Goal: Task Accomplishment & Management: Complete application form

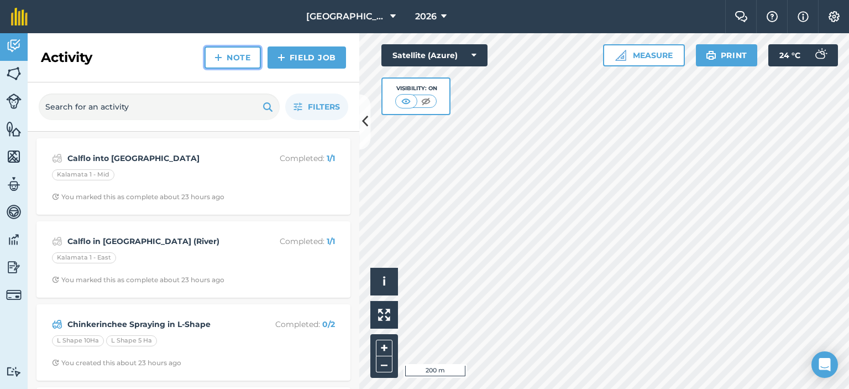
click at [241, 52] on link "Note" at bounding box center [233, 57] width 56 height 22
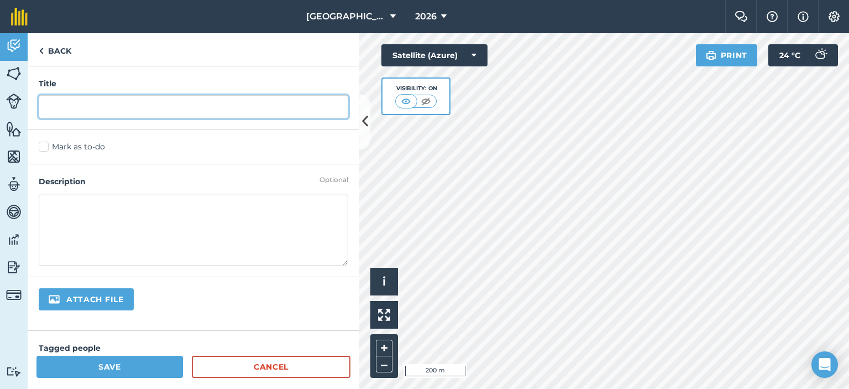
click at [221, 107] on input "text" at bounding box center [194, 106] width 310 height 23
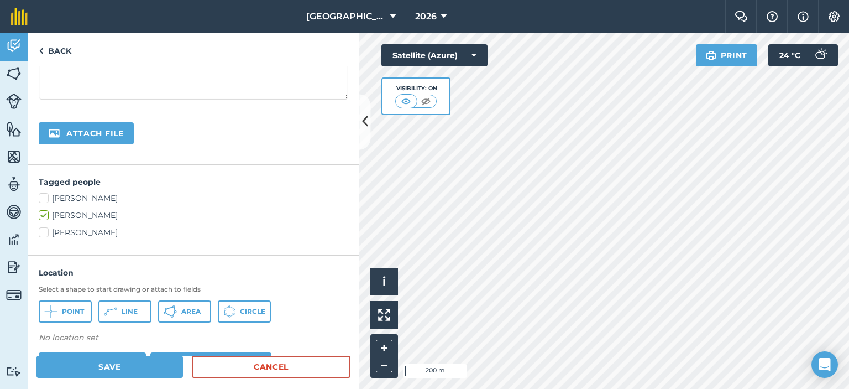
scroll to position [221, 0]
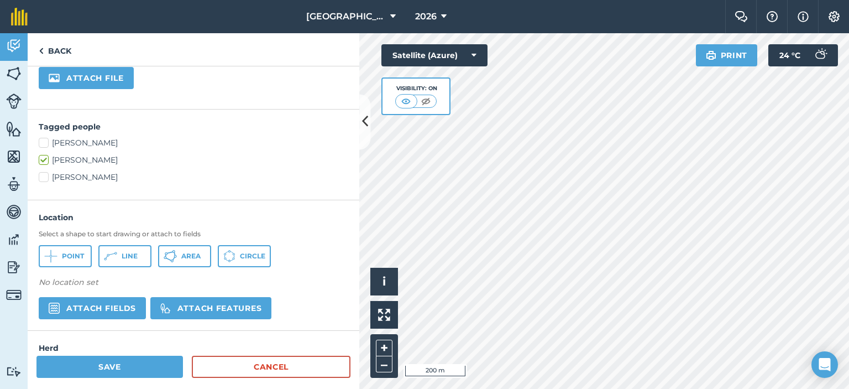
type input "cows moved into [GEOGRAPHIC_DATA] for grazing"
click at [132, 307] on button "Attach fields" at bounding box center [92, 308] width 107 height 22
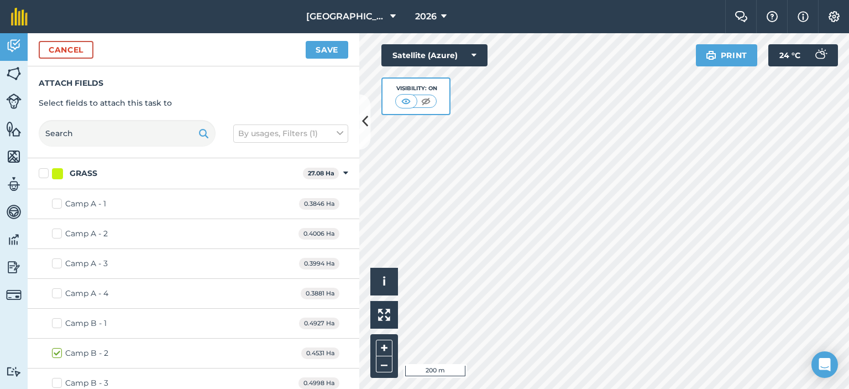
checkbox input "true"
click at [323, 46] on button "Save" at bounding box center [327, 50] width 43 height 18
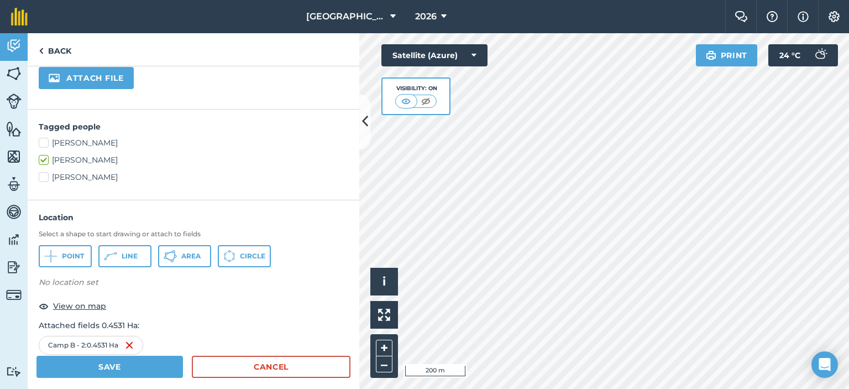
scroll to position [361, 0]
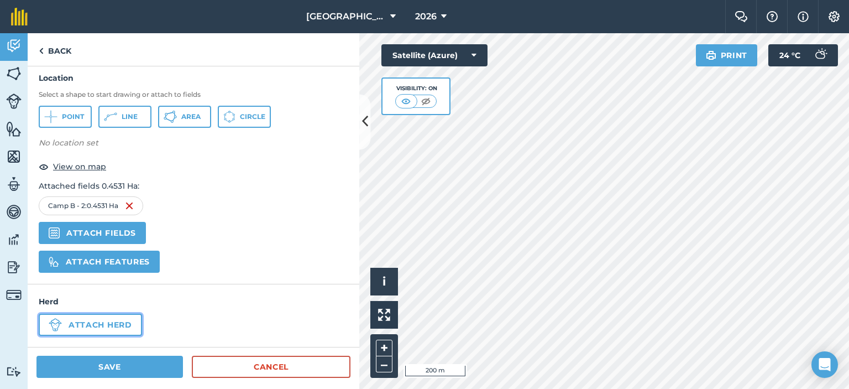
click at [126, 320] on button "Attach herd" at bounding box center [90, 325] width 103 height 22
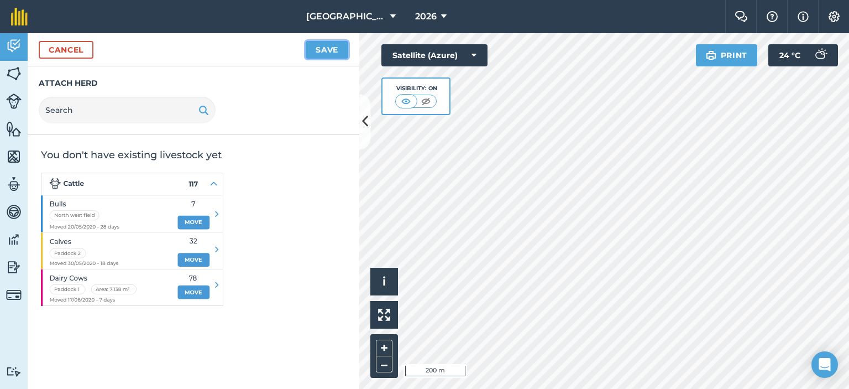
click at [327, 48] on button "Save" at bounding box center [327, 50] width 43 height 18
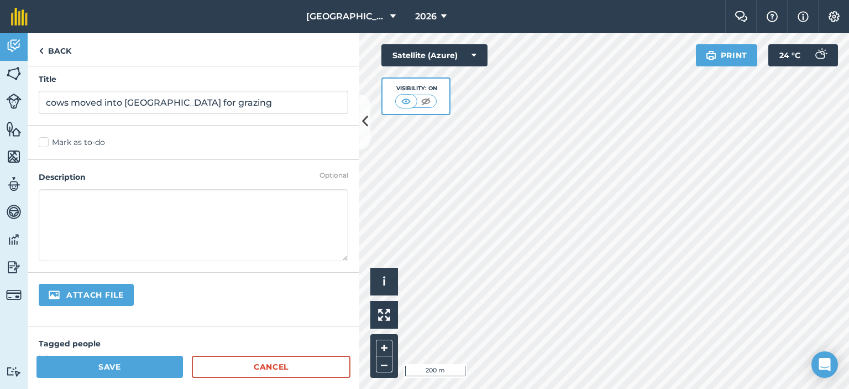
scroll to position [0, 0]
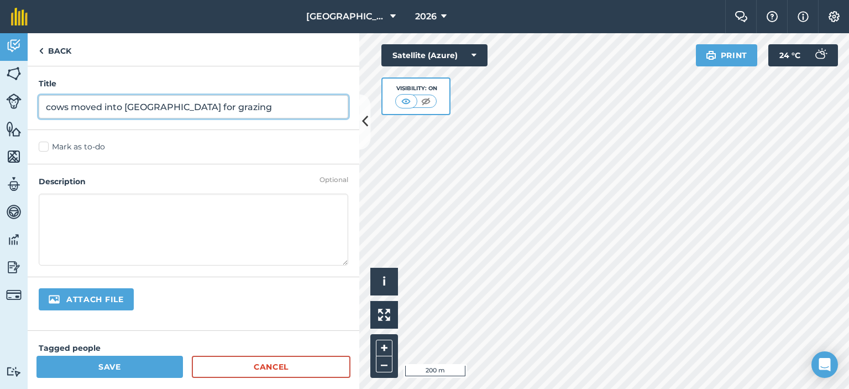
click at [158, 106] on input "cows moved into [GEOGRAPHIC_DATA] for grazing" at bounding box center [194, 106] width 310 height 23
type input "cows moved into camp B2 for grazing"
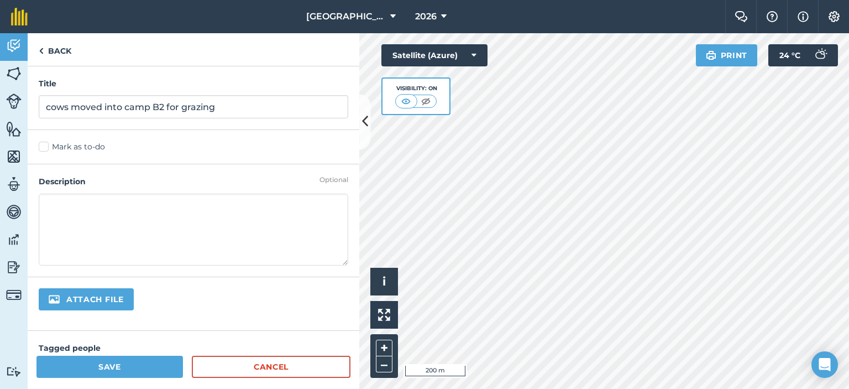
click at [179, 197] on textarea at bounding box center [194, 230] width 310 height 72
type textarea "Cows moved into camp B2 for grazing on [DATE]"
click at [130, 366] on button "Save" at bounding box center [109, 367] width 147 height 22
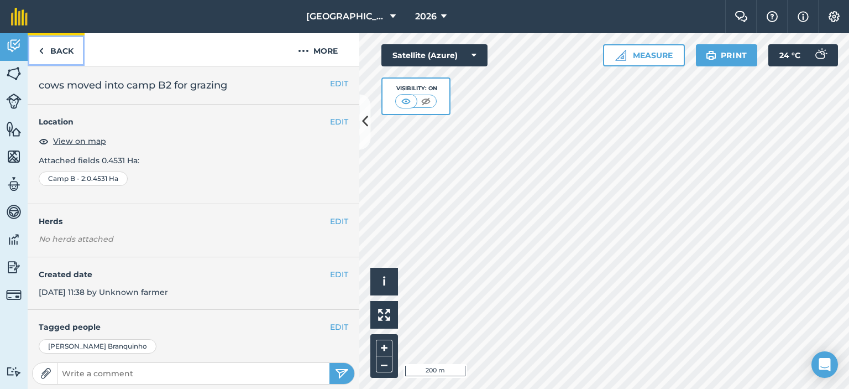
click at [53, 46] on link "Back" at bounding box center [56, 49] width 57 height 33
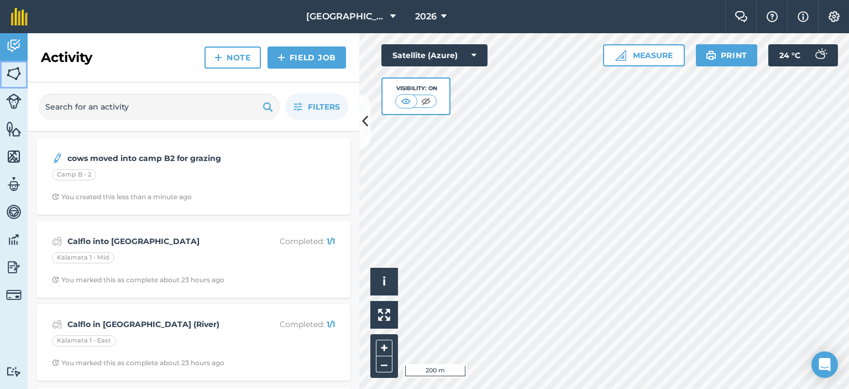
click at [20, 78] on img at bounding box center [13, 73] width 15 height 17
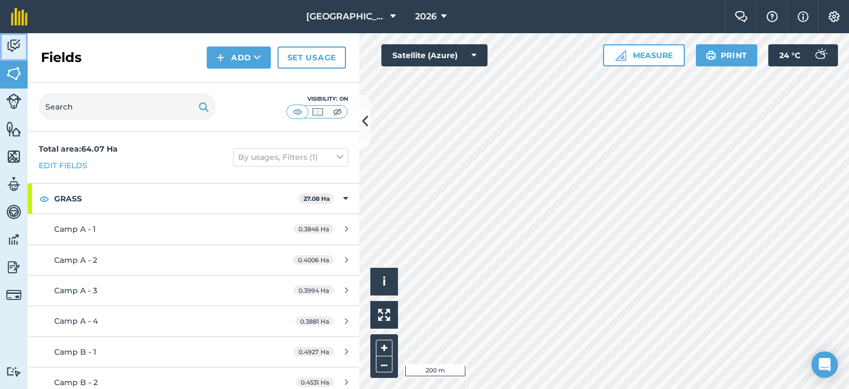
click at [12, 48] on img at bounding box center [13, 46] width 15 height 17
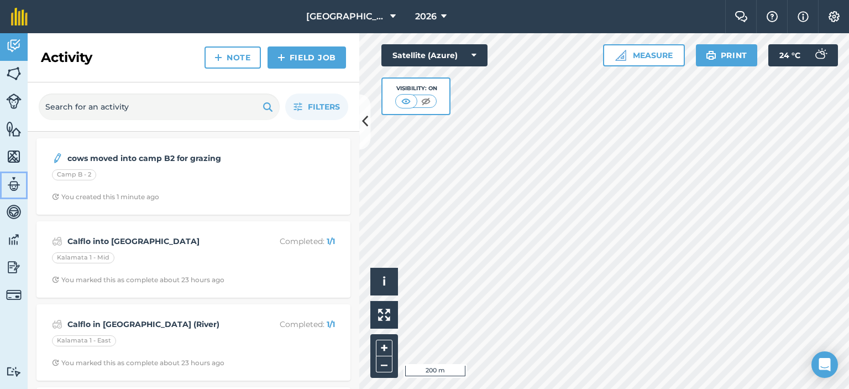
click at [15, 182] on img at bounding box center [13, 184] width 15 height 17
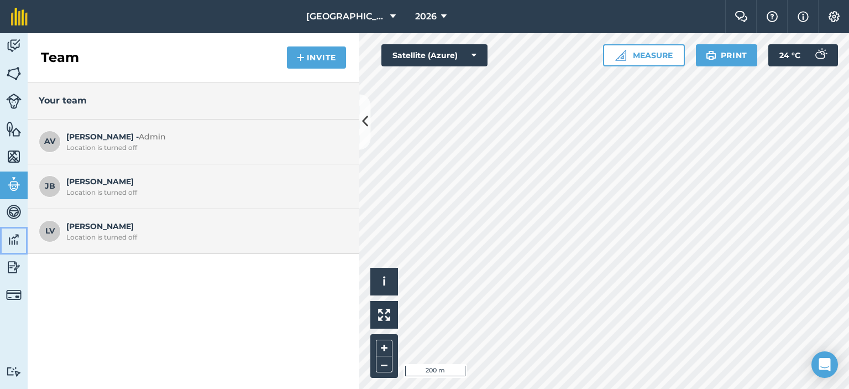
click at [16, 240] on img at bounding box center [13, 239] width 15 height 17
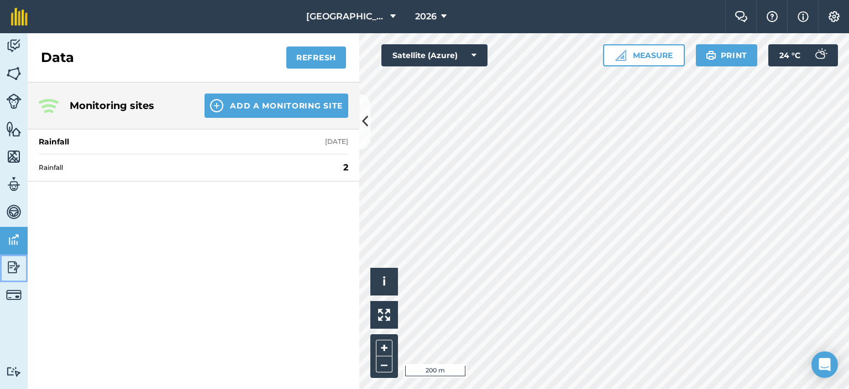
click at [14, 263] on img at bounding box center [13, 267] width 15 height 17
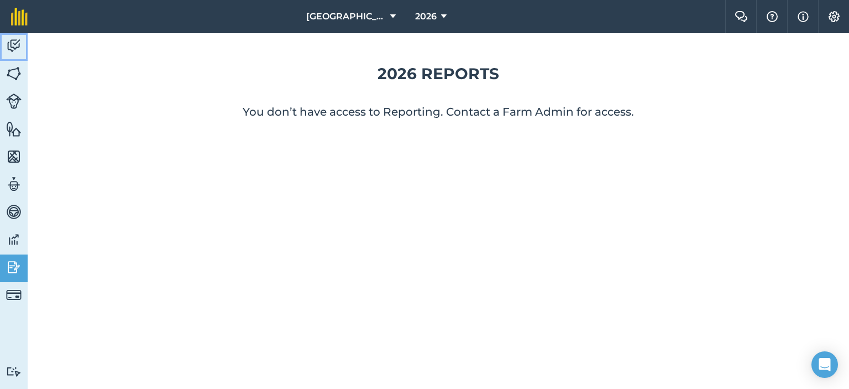
click at [12, 38] on img at bounding box center [13, 46] width 15 height 17
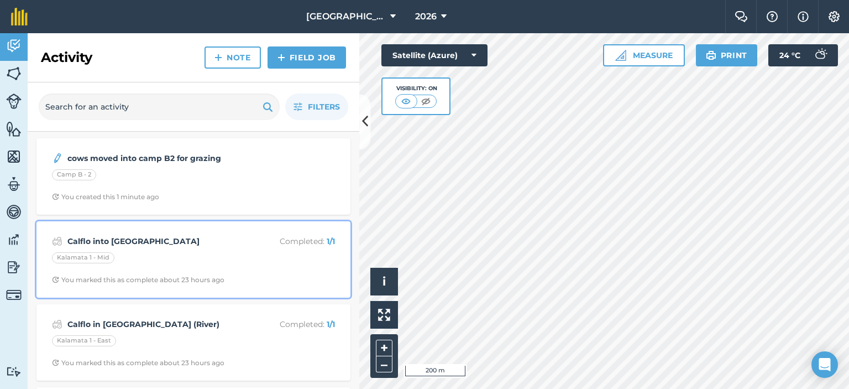
click at [223, 241] on strong "Calflo into [GEOGRAPHIC_DATA]" at bounding box center [154, 241] width 175 height 12
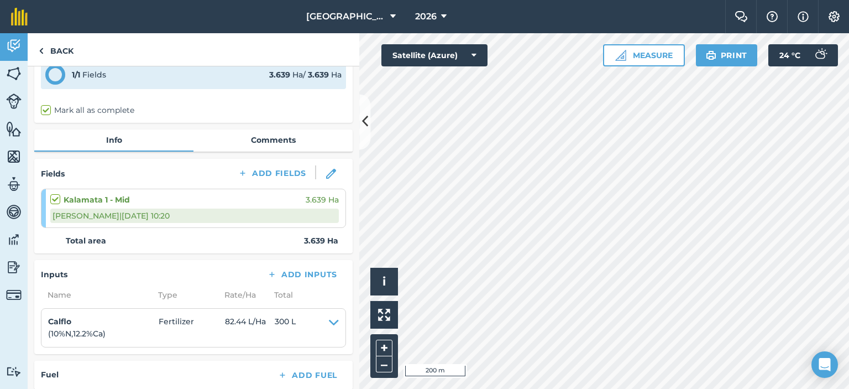
scroll to position [111, 0]
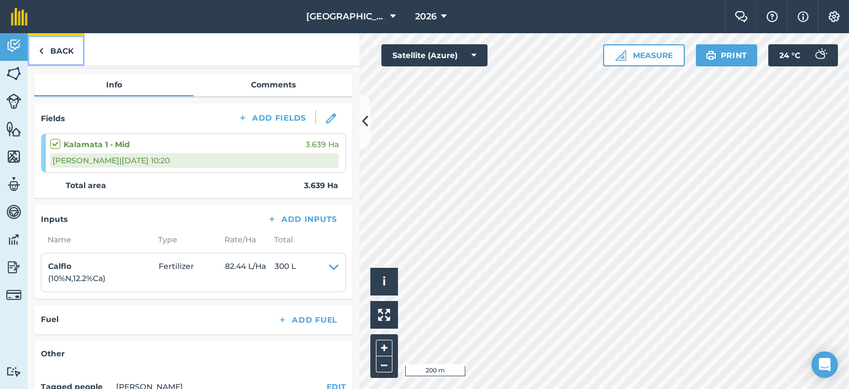
click at [67, 53] on link "Back" at bounding box center [56, 49] width 57 height 33
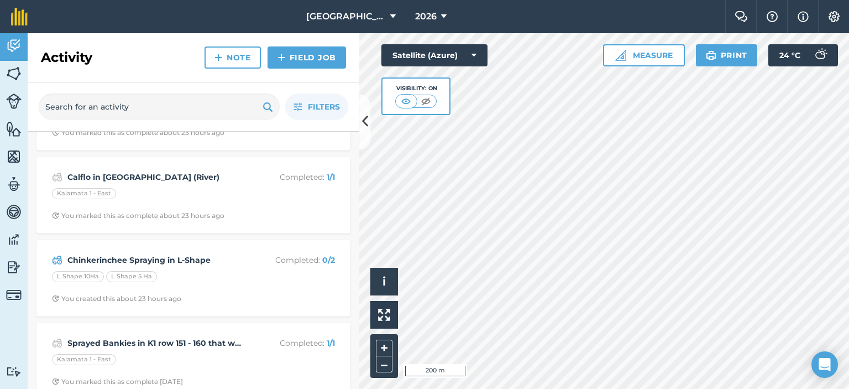
scroll to position [166, 0]
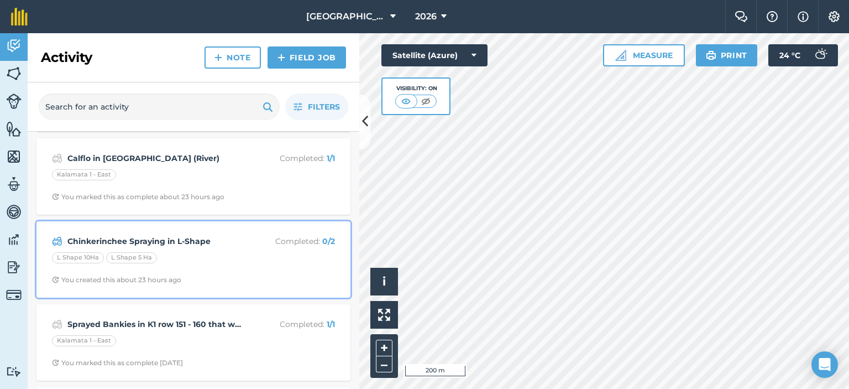
click at [227, 247] on div "Chinkerinchee Spraying in L-Shape Completed : 0 / 2 L Shape 10Ha L Shape 5 Ha Y…" at bounding box center [193, 259] width 301 height 63
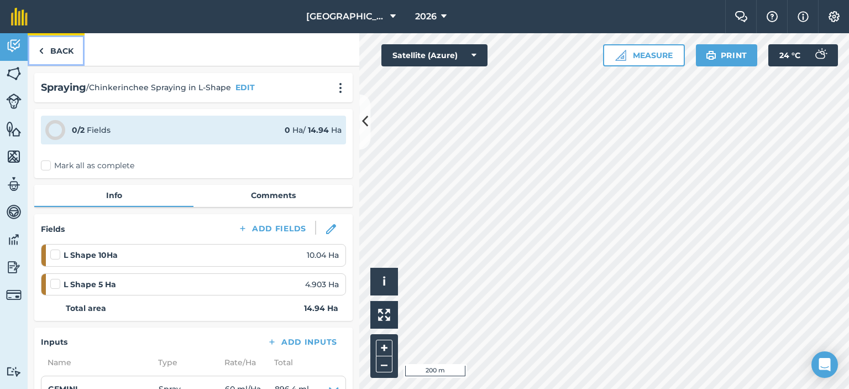
click at [57, 50] on link "Back" at bounding box center [56, 49] width 57 height 33
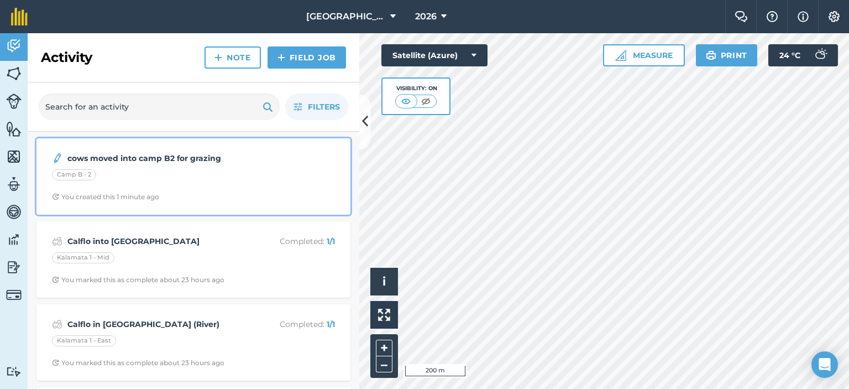
click at [181, 172] on div "Camp B - 2" at bounding box center [193, 176] width 283 height 14
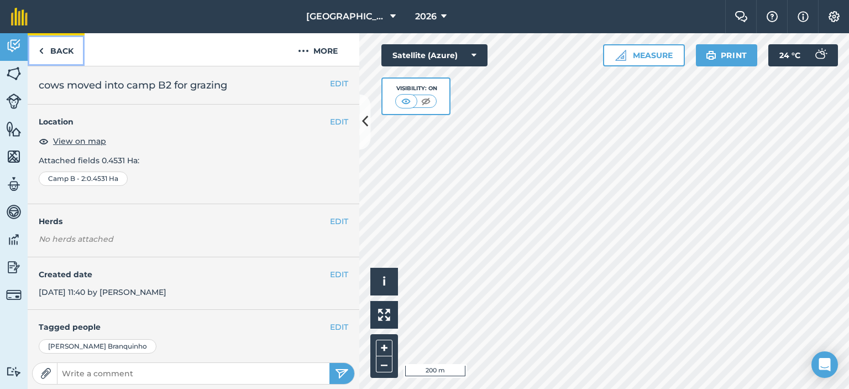
click at [61, 50] on link "Back" at bounding box center [56, 49] width 57 height 33
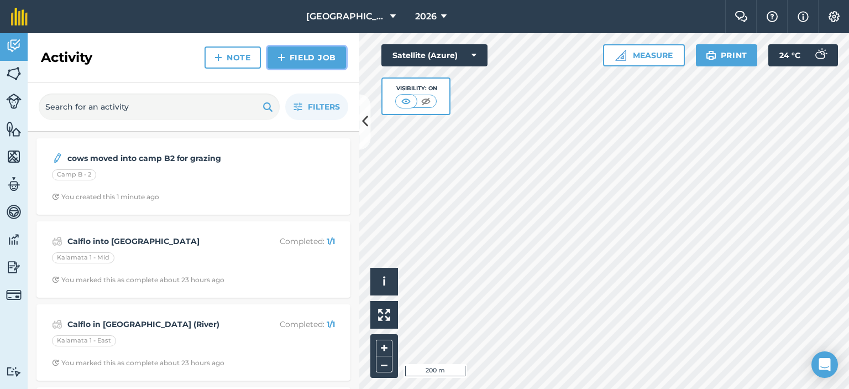
click at [292, 57] on link "Field Job" at bounding box center [307, 57] width 79 height 22
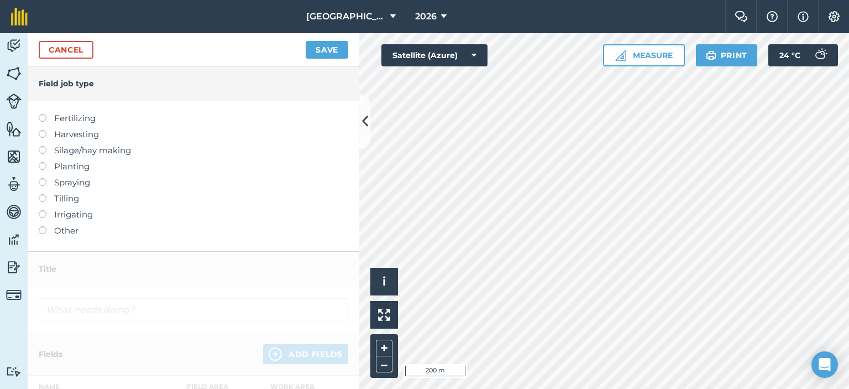
click at [43, 178] on label at bounding box center [46, 178] width 15 height 0
type input "Spraying"
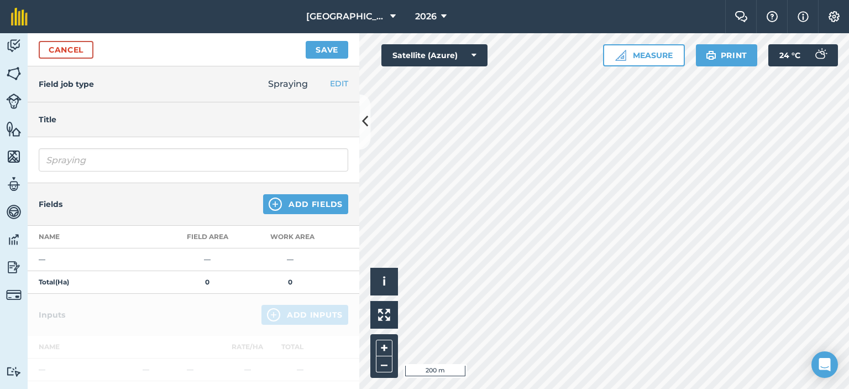
scroll to position [55, 0]
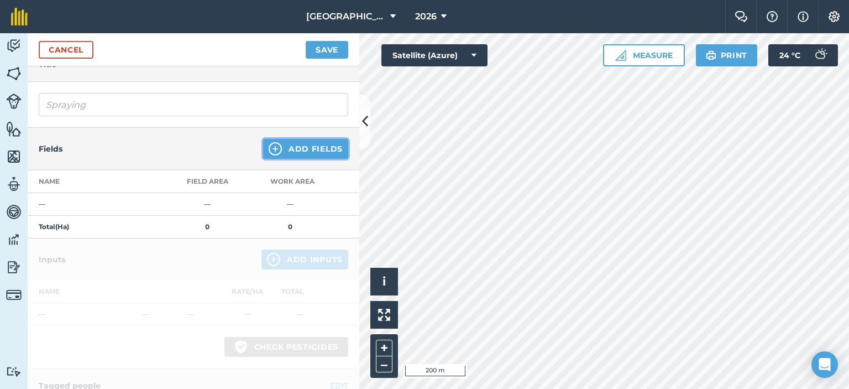
click at [303, 152] on button "Add Fields" at bounding box center [305, 149] width 85 height 20
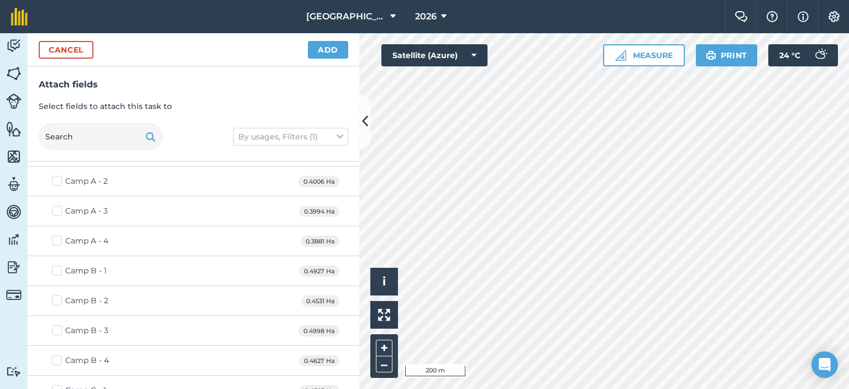
scroll to position [0, 0]
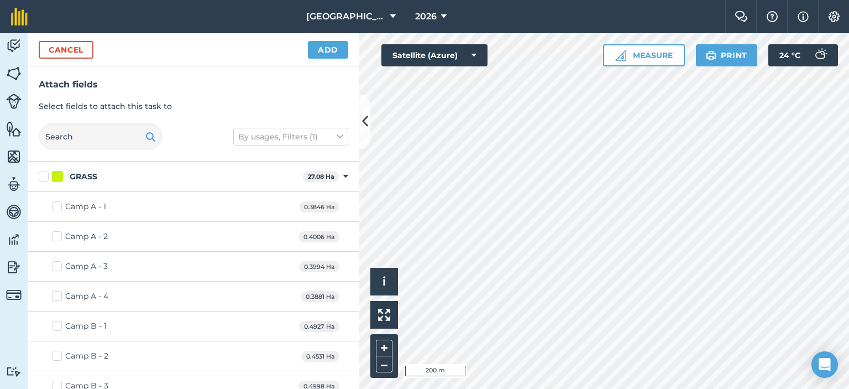
click at [52, 205] on label "Camp A - 1" at bounding box center [79, 207] width 54 height 12
click at [52, 205] on input "Camp A - 1" at bounding box center [55, 204] width 7 height 7
checkbox input "true"
click at [321, 49] on button "Add" at bounding box center [328, 50] width 40 height 18
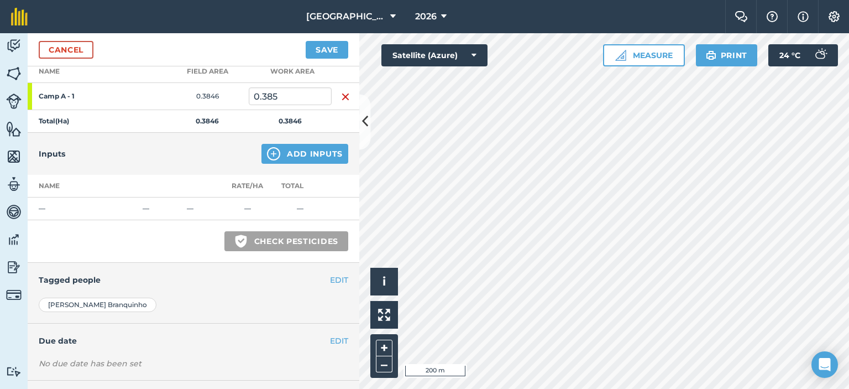
scroll to position [166, 0]
click at [323, 148] on button "Add Inputs" at bounding box center [305, 153] width 87 height 20
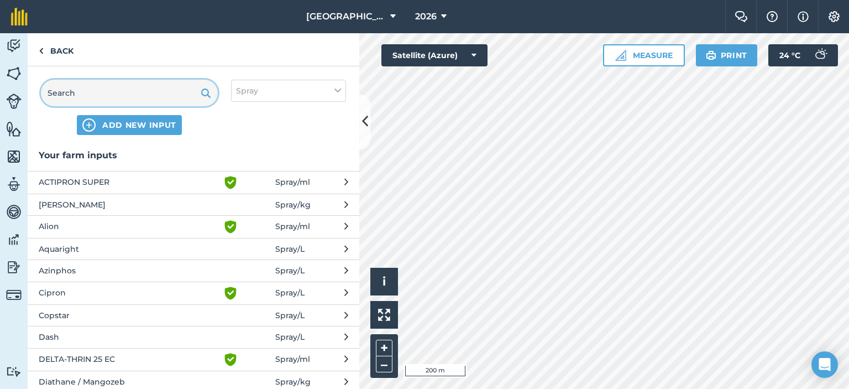
click at [108, 96] on input "text" at bounding box center [129, 93] width 177 height 27
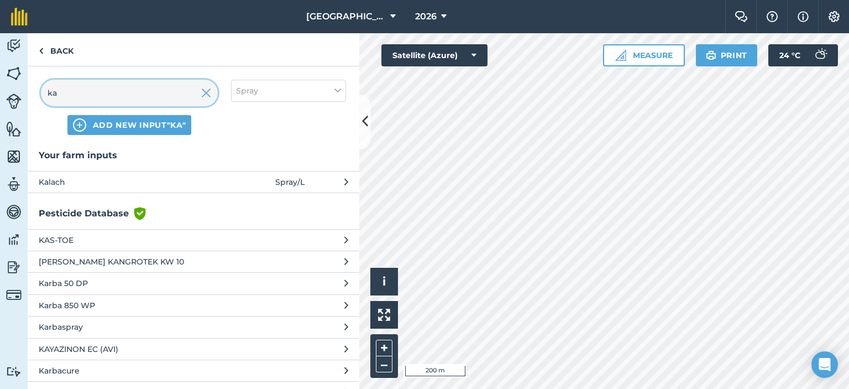
type input "ka"
click at [148, 176] on span "Kalach" at bounding box center [129, 182] width 181 height 12
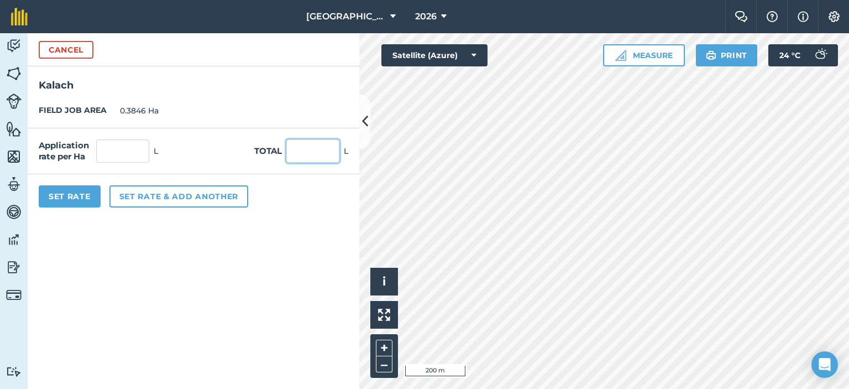
click at [312, 150] on input "text" at bounding box center [312, 150] width 53 height 23
type input "30"
type input "78.003"
click at [252, 233] on form "Cancel [GEOGRAPHIC_DATA] JOB AREA 0.3846 Ha Application rate per Ha 78.003 L To…" at bounding box center [194, 211] width 332 height 356
click at [91, 46] on button "Cancel" at bounding box center [66, 50] width 55 height 18
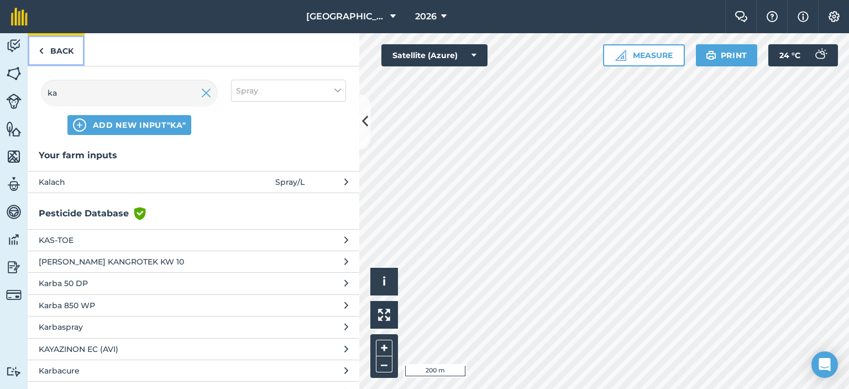
click at [56, 58] on link "Back" at bounding box center [56, 49] width 57 height 33
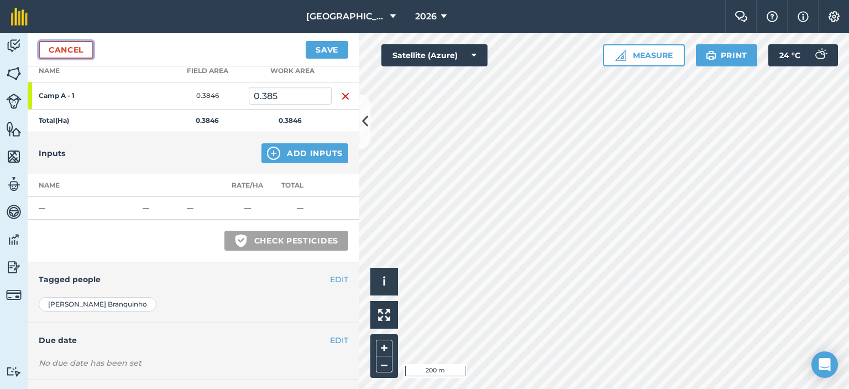
click at [92, 48] on link "Cancel" at bounding box center [66, 50] width 55 height 18
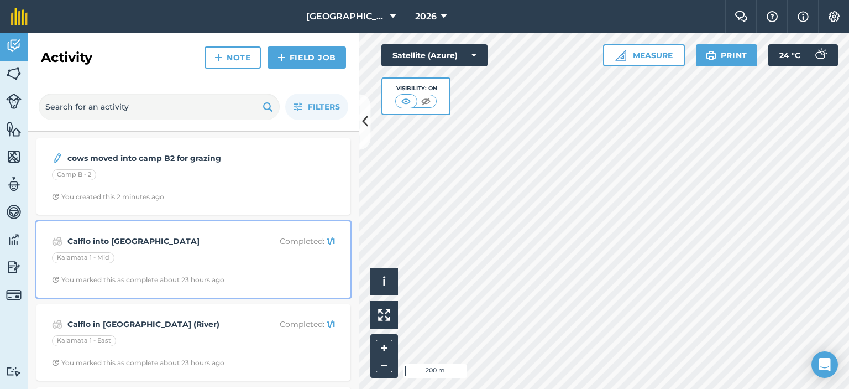
click at [270, 255] on div "Kalamata 1 - Mid" at bounding box center [193, 259] width 283 height 14
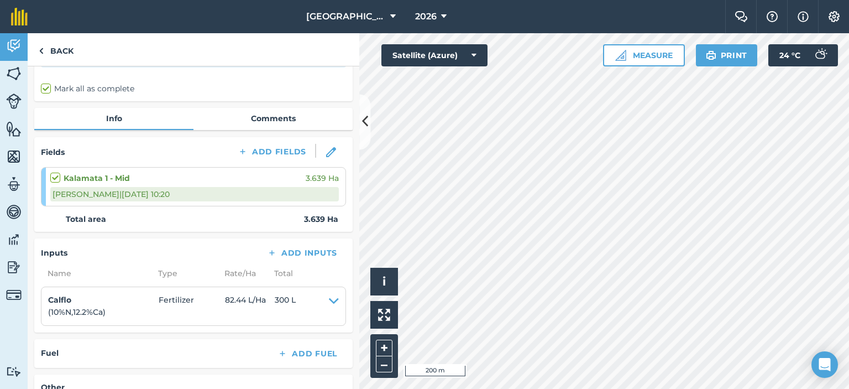
scroll to position [111, 0]
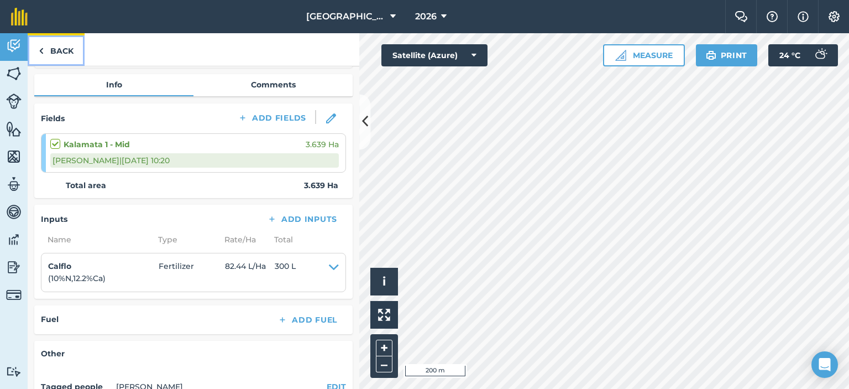
click at [58, 50] on link "Back" at bounding box center [56, 49] width 57 height 33
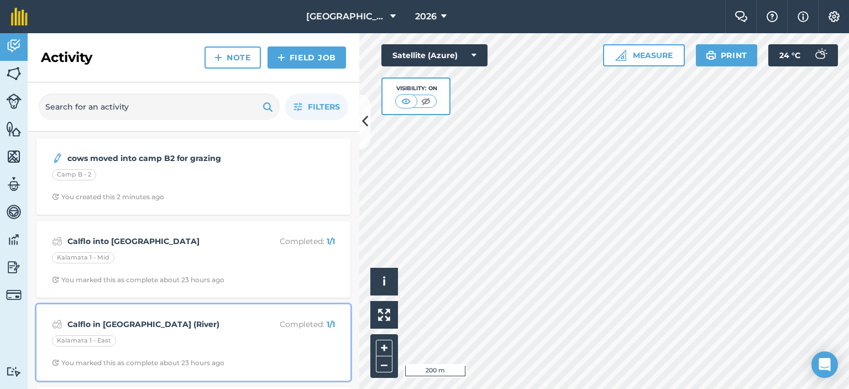
click at [251, 331] on div "Calflo in [GEOGRAPHIC_DATA] (River) Completed : 1 / 1 Kalamata 1 - East You mar…" at bounding box center [193, 342] width 301 height 63
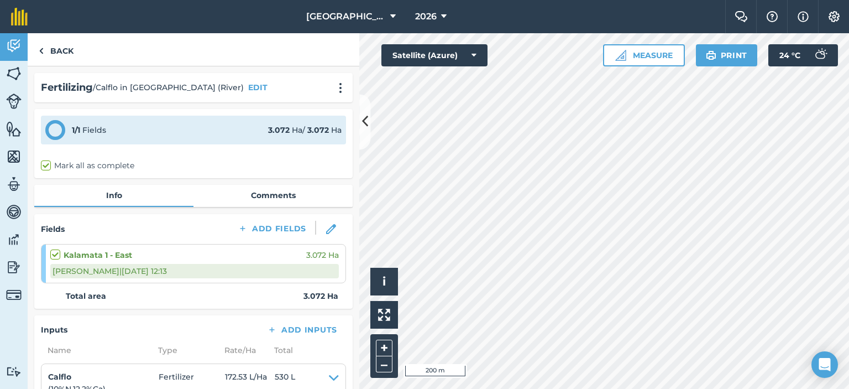
scroll to position [55, 0]
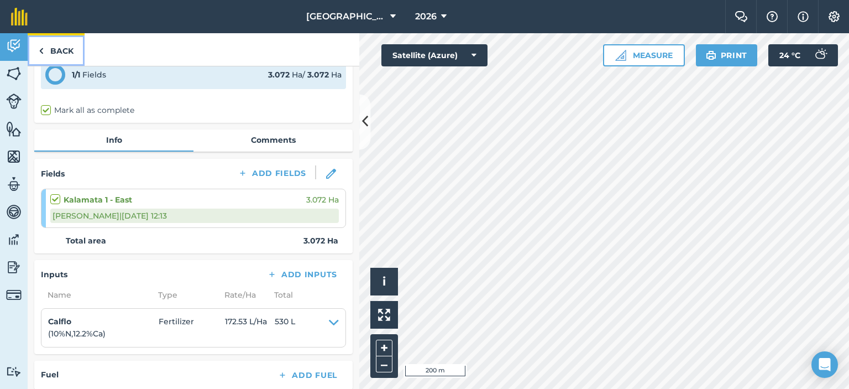
click at [68, 54] on link "Back" at bounding box center [56, 49] width 57 height 33
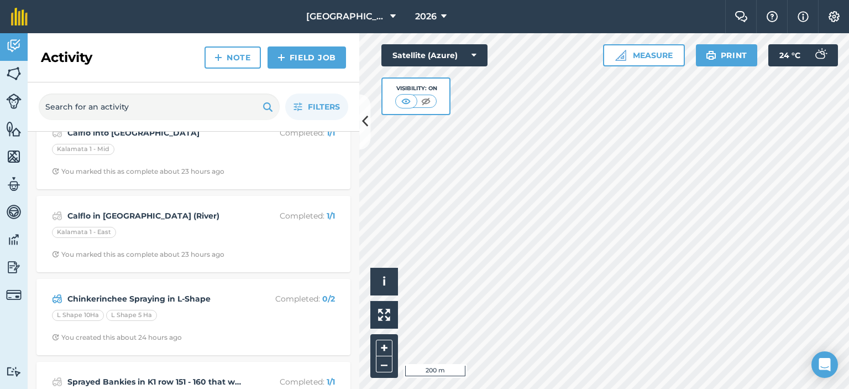
scroll to position [111, 0]
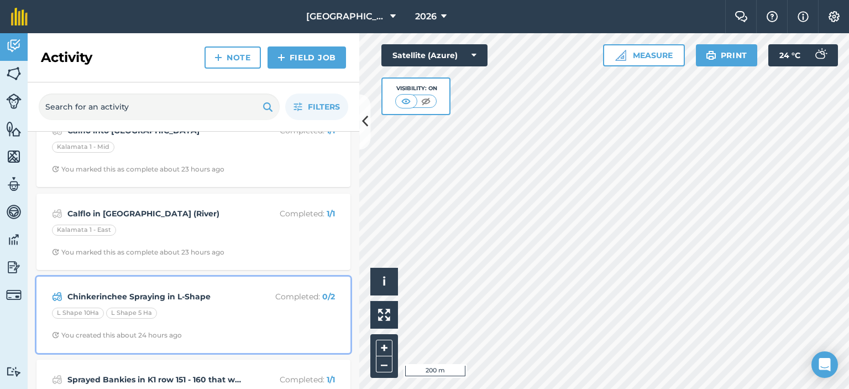
click at [276, 311] on div "L Shape 10Ha L Shape 5 Ha" at bounding box center [193, 314] width 283 height 14
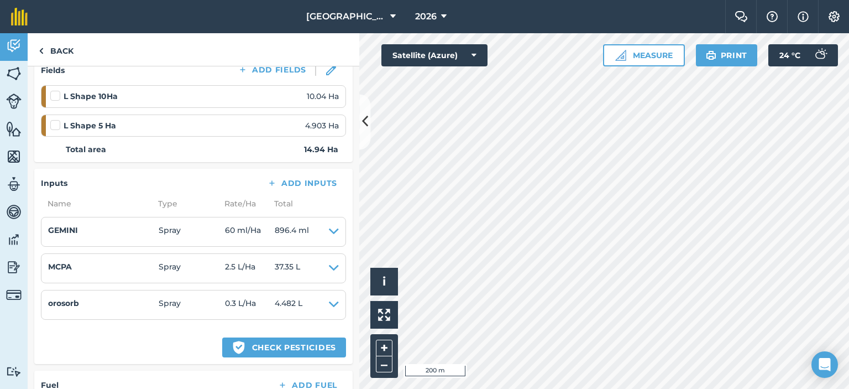
scroll to position [166, 0]
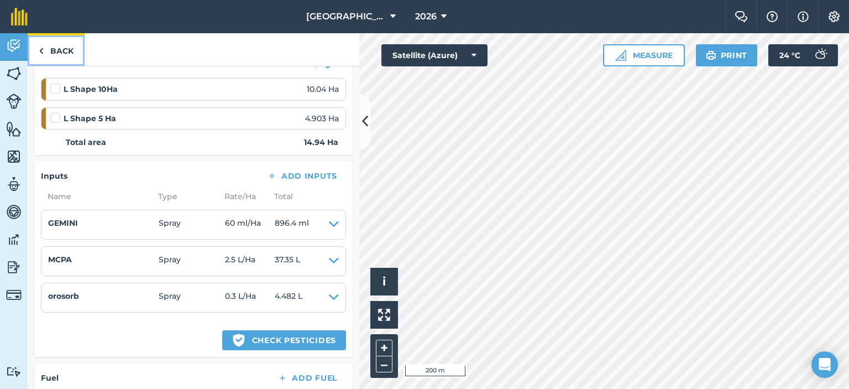
click at [55, 53] on link "Back" at bounding box center [56, 49] width 57 height 33
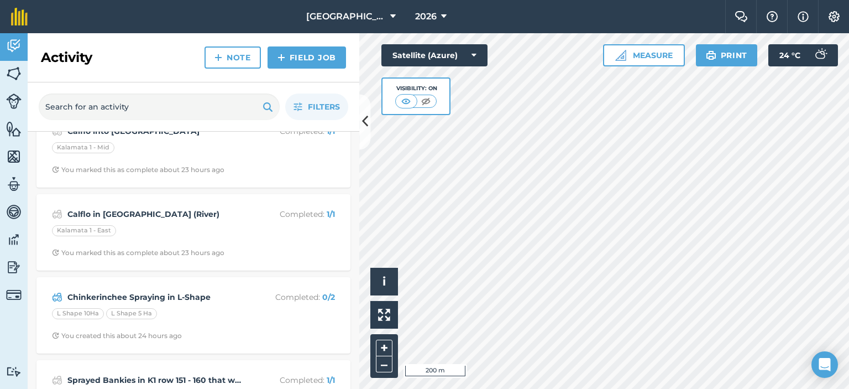
scroll to position [111, 0]
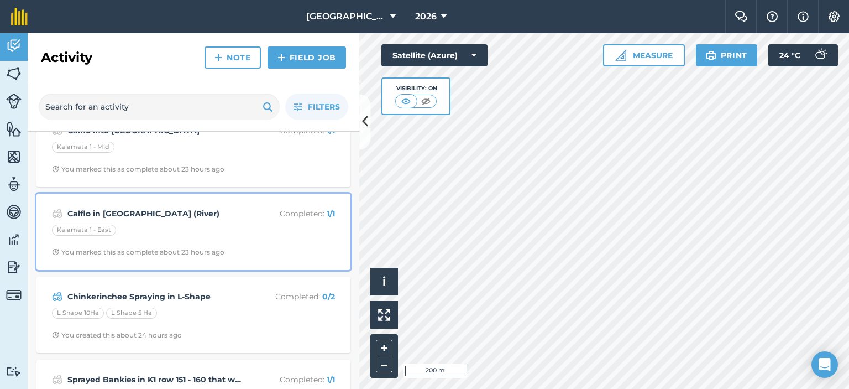
click at [275, 217] on p "Completed : 1 / 1" at bounding box center [291, 213] width 88 height 12
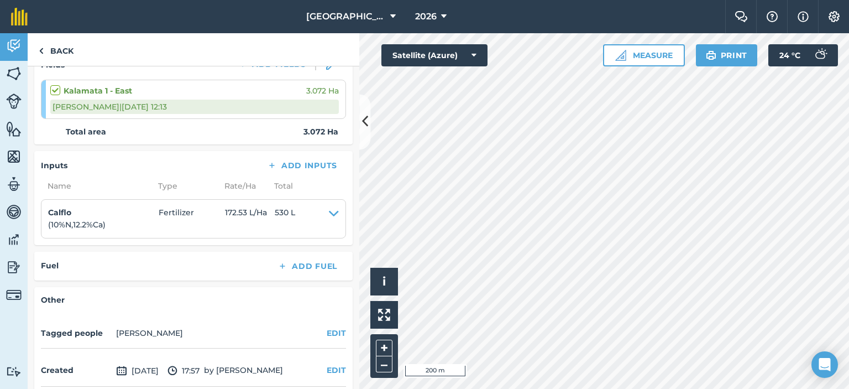
scroll to position [166, 0]
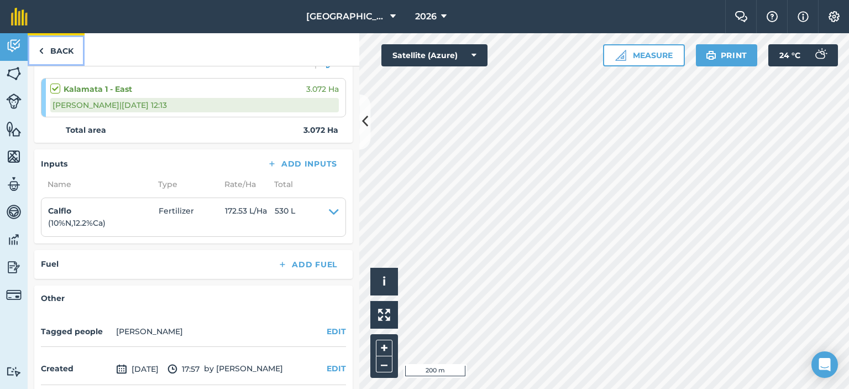
click at [67, 56] on link "Back" at bounding box center [56, 49] width 57 height 33
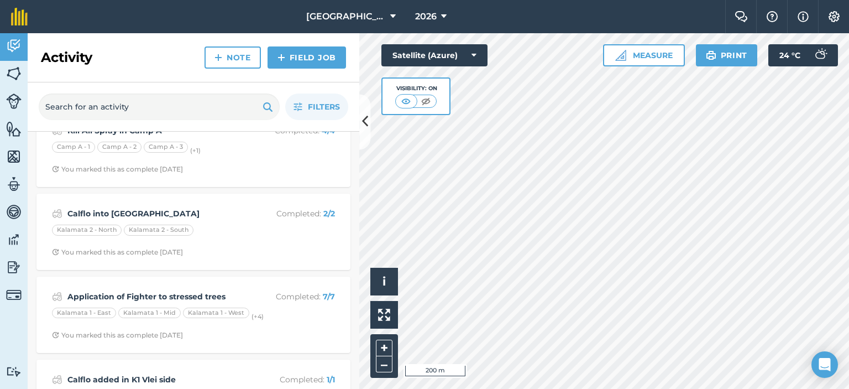
scroll to position [498, 0]
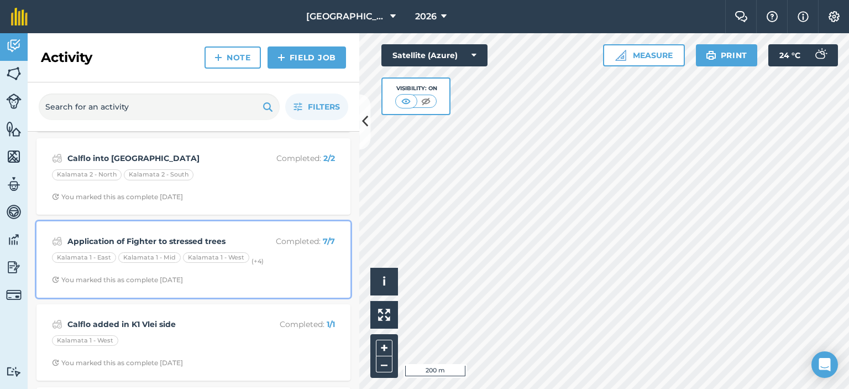
click at [315, 269] on div "Application of Fighter to stressed trees Completed : 7 / 7 Kalamata 1 - [GEOGRA…" at bounding box center [193, 259] width 301 height 63
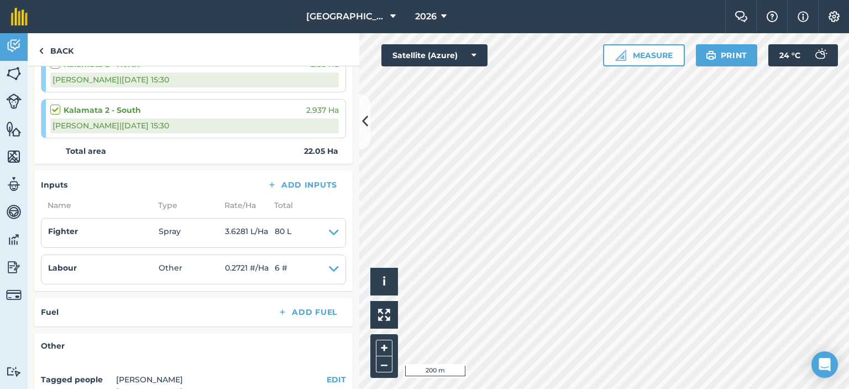
scroll to position [412, 0]
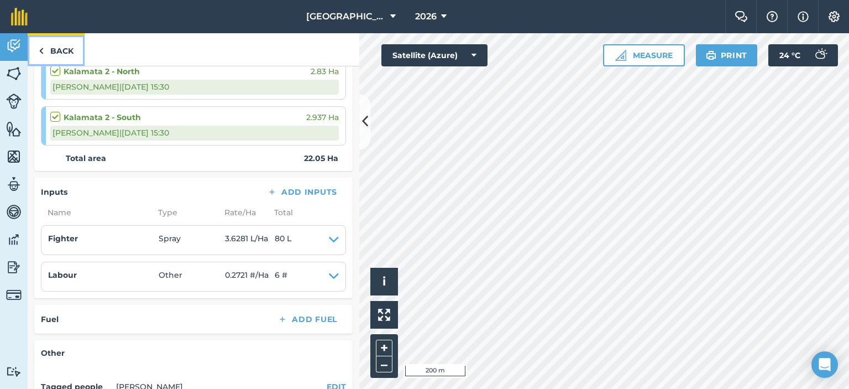
click at [56, 54] on link "Back" at bounding box center [56, 49] width 57 height 33
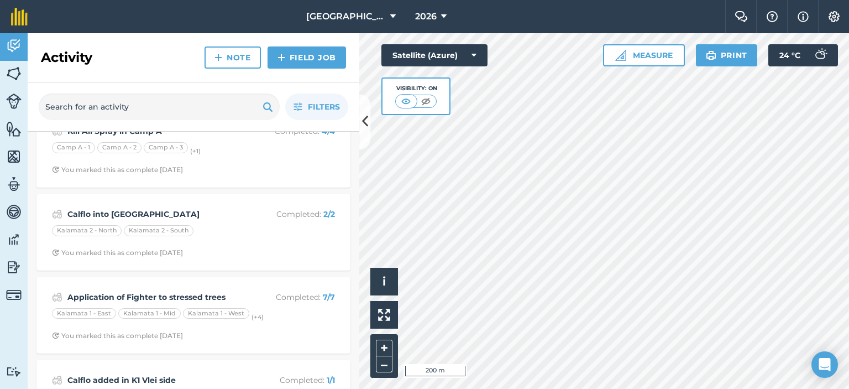
scroll to position [442, 0]
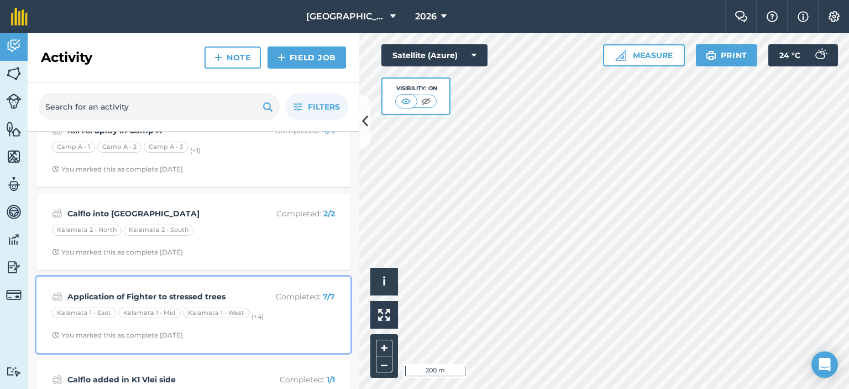
click at [177, 287] on div "Application of Fighter to stressed trees Completed : 7 / 7 Kalamata 1 - [GEOGRA…" at bounding box center [193, 314] width 301 height 63
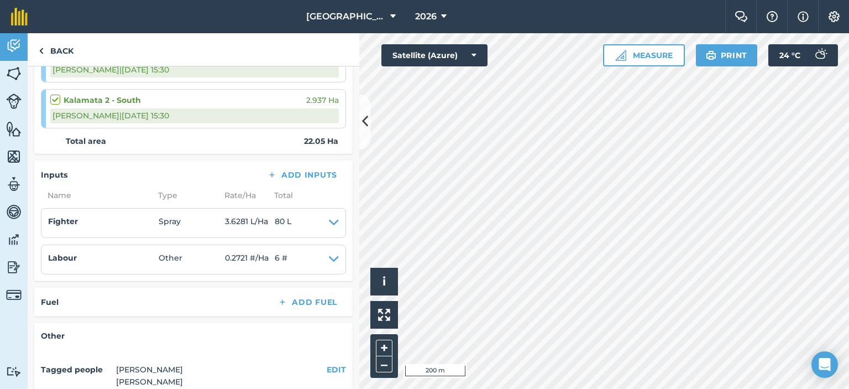
scroll to position [442, 0]
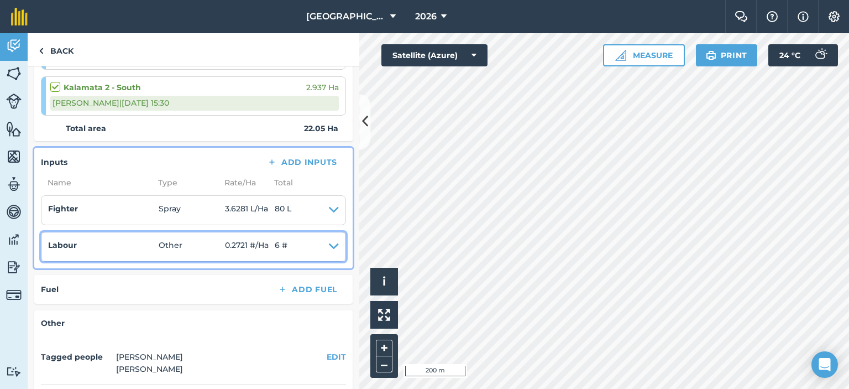
click at [329, 242] on icon at bounding box center [334, 246] width 10 height 15
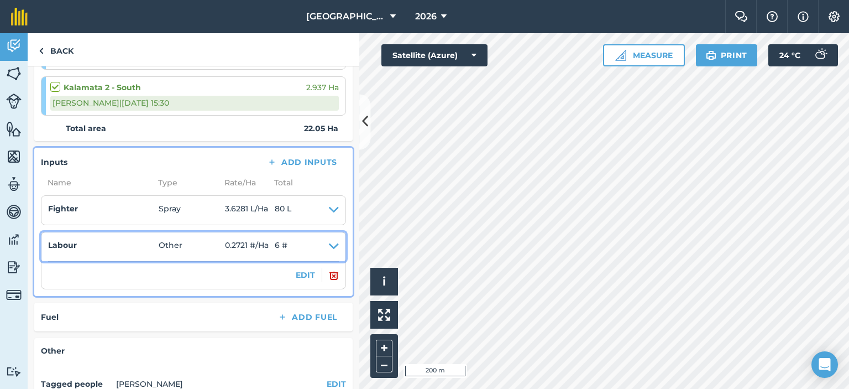
click at [329, 245] on icon at bounding box center [334, 246] width 10 height 15
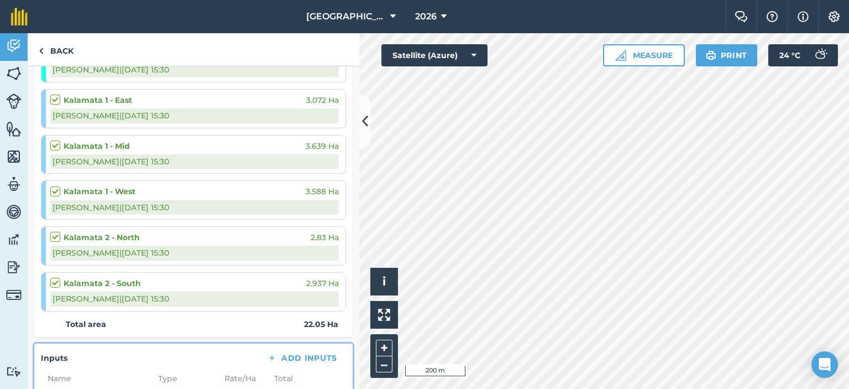
scroll to position [0, 0]
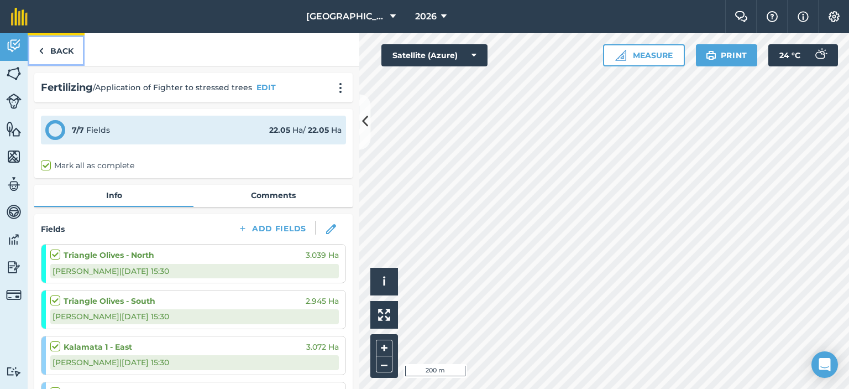
click at [58, 53] on link "Back" at bounding box center [56, 49] width 57 height 33
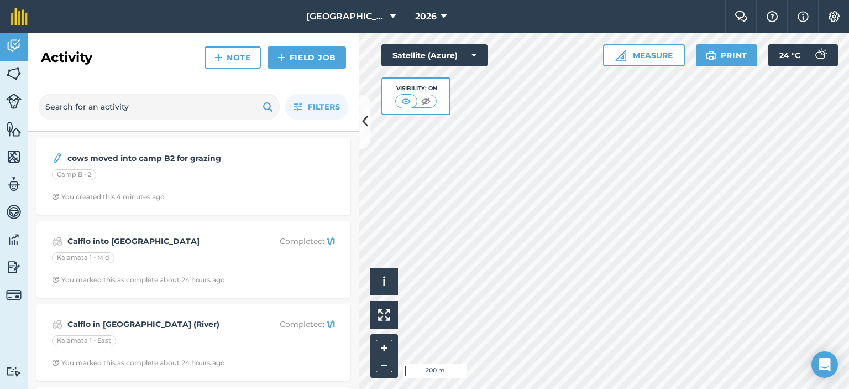
scroll to position [221, 0]
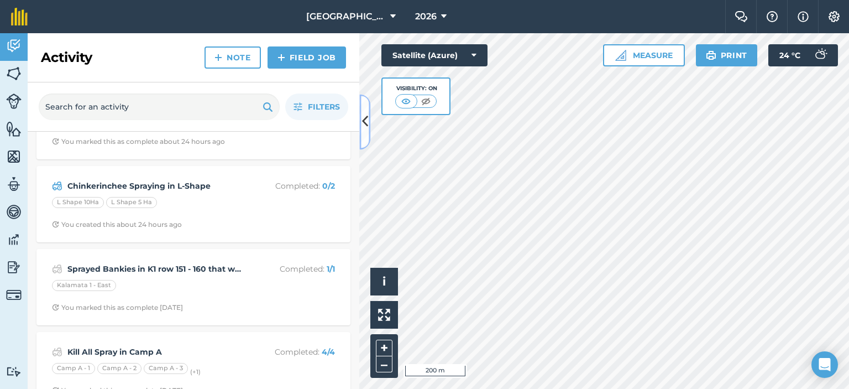
click at [366, 130] on icon at bounding box center [365, 121] width 6 height 19
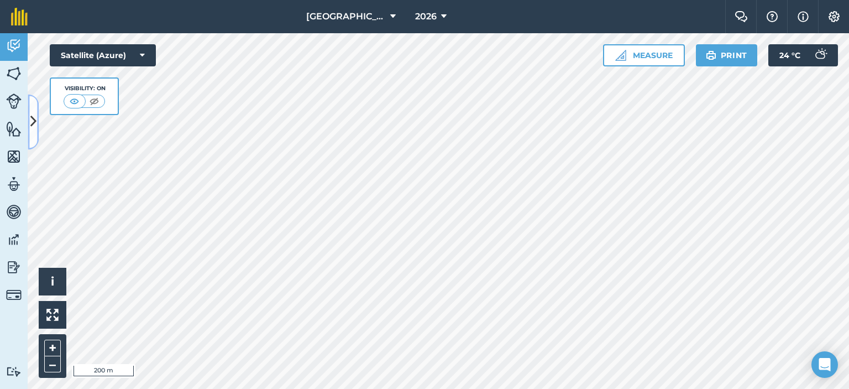
click at [29, 102] on button at bounding box center [33, 121] width 11 height 55
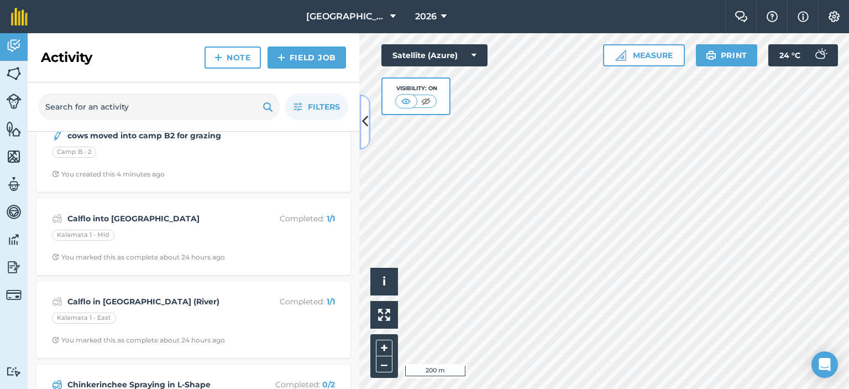
scroll to position [0, 0]
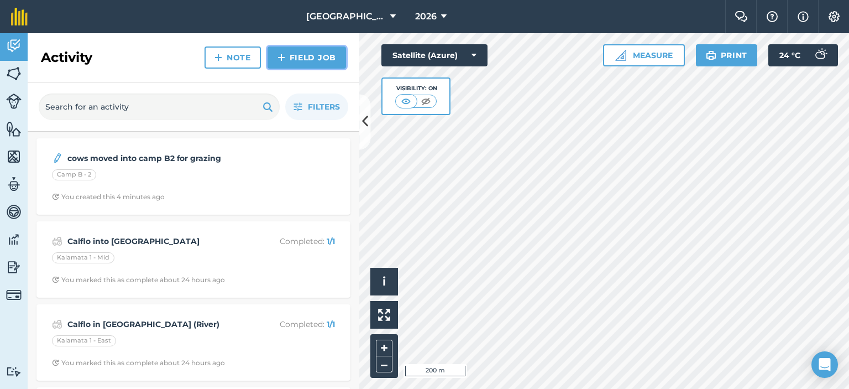
click at [305, 55] on link "Field Job" at bounding box center [307, 57] width 79 height 22
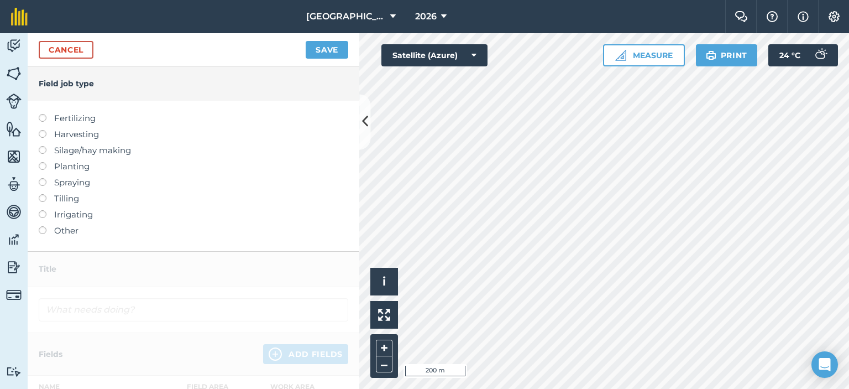
click at [42, 162] on label at bounding box center [46, 162] width 15 height 0
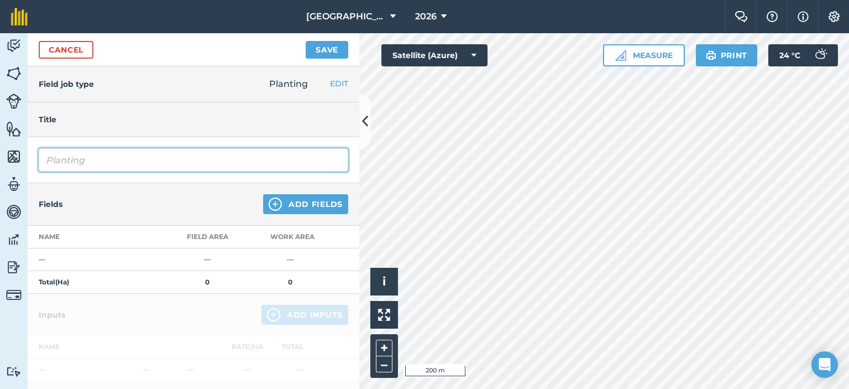
click at [88, 159] on input "Planting" at bounding box center [194, 159] width 310 height 23
type input "P"
type input "n"
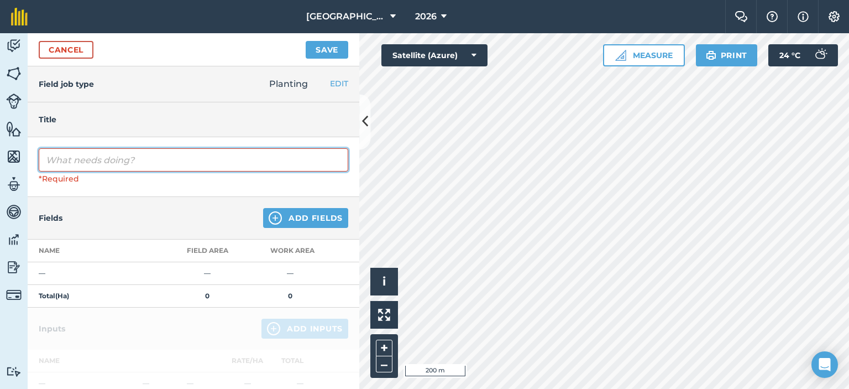
type input "S"
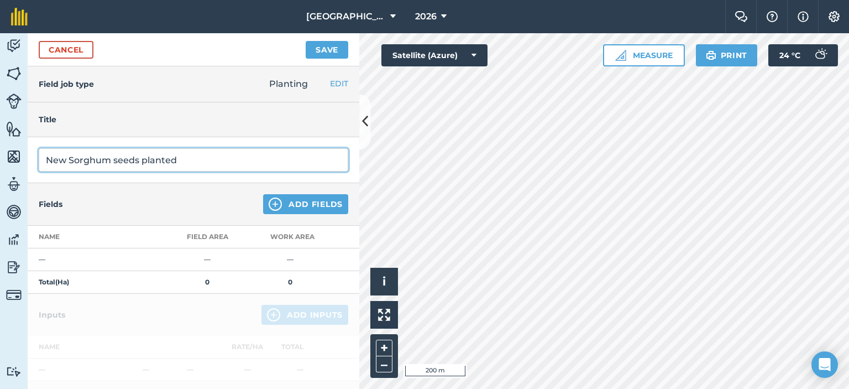
type input "New Sorghum seeds planted"
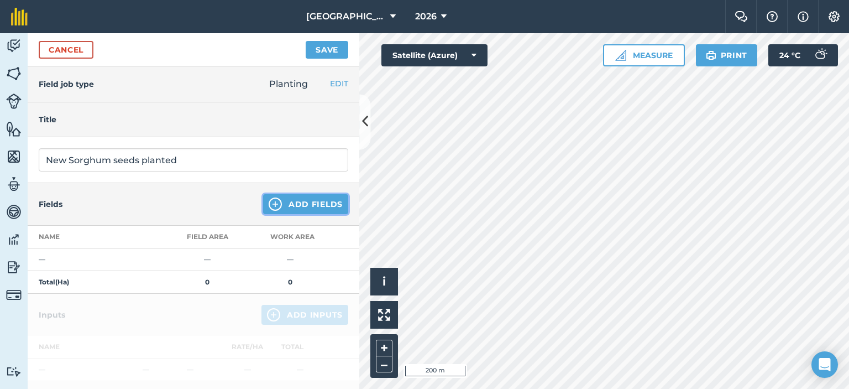
click at [324, 205] on button "Add Fields" at bounding box center [305, 204] width 85 height 20
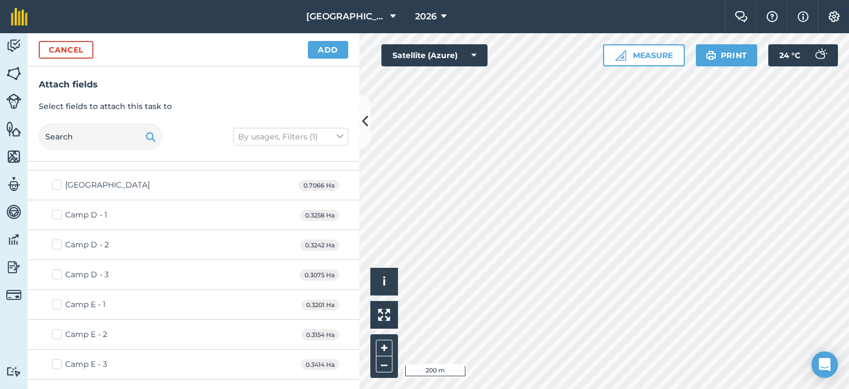
scroll to position [332, 0]
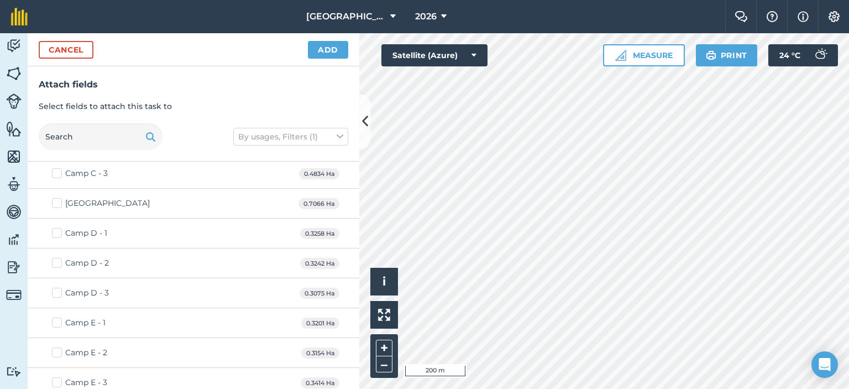
click at [55, 232] on label "Camp D - 1" at bounding box center [79, 233] width 55 height 12
click at [55, 232] on input "Camp D - 1" at bounding box center [55, 230] width 7 height 7
checkbox input "true"
click at [58, 263] on label "Camp D - 2" at bounding box center [80, 263] width 57 height 12
click at [58, 263] on input "Camp D - 2" at bounding box center [55, 260] width 7 height 7
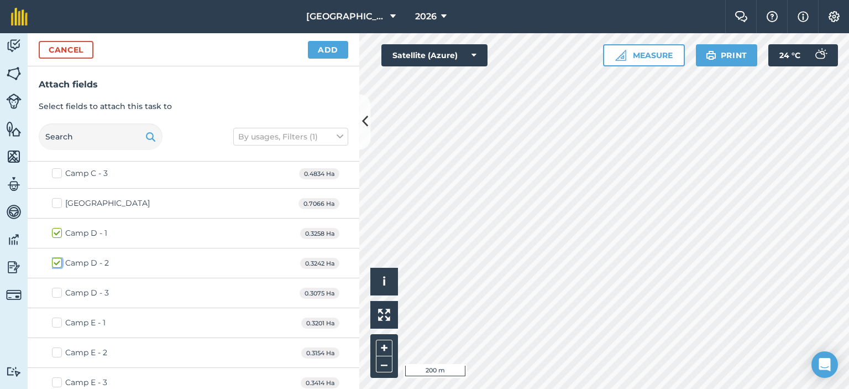
checkbox input "true"
click at [54, 291] on label "Camp D - 3" at bounding box center [80, 293] width 57 height 12
click at [54, 291] on input "Camp D - 3" at bounding box center [55, 290] width 7 height 7
checkbox input "true"
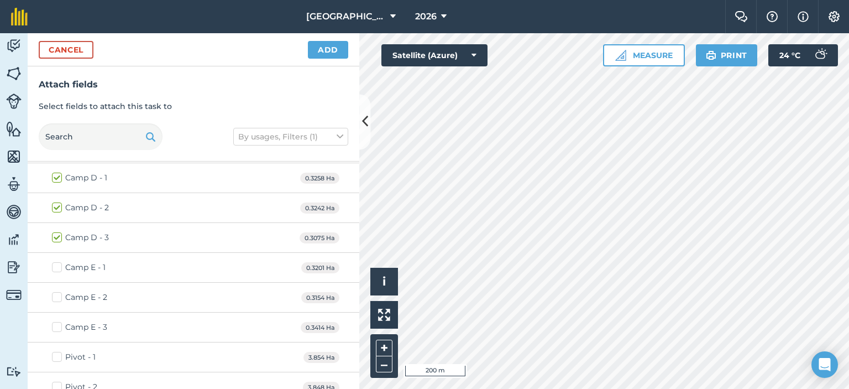
click at [60, 268] on label "Camp E - 1" at bounding box center [79, 268] width 54 height 12
click at [59, 268] on input "Camp E - 1" at bounding box center [55, 265] width 7 height 7
checkbox input "true"
click at [56, 291] on label "Camp E - 2" at bounding box center [79, 297] width 55 height 12
click at [56, 291] on input "Camp E - 2" at bounding box center [55, 294] width 7 height 7
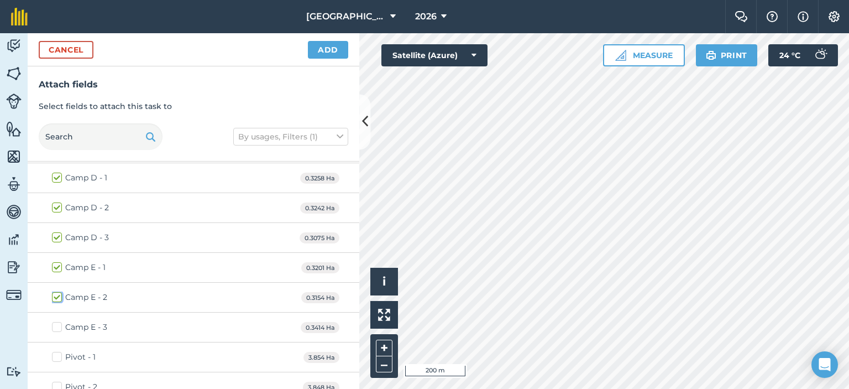
checkbox input "true"
click at [61, 323] on label "Camp E - 3" at bounding box center [79, 327] width 55 height 12
click at [59, 323] on input "Camp E - 3" at bounding box center [55, 324] width 7 height 7
checkbox input "true"
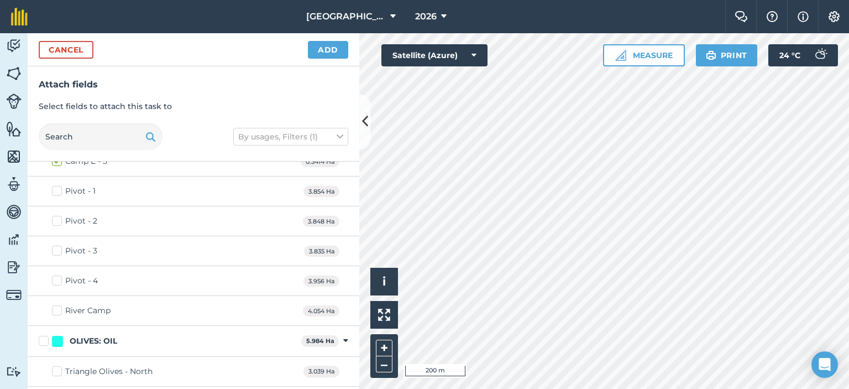
click at [58, 190] on label "Pivot - 1" at bounding box center [74, 191] width 44 height 12
click at [58, 190] on input "Pivot - 1" at bounding box center [55, 188] width 7 height 7
checkbox input "true"
click at [57, 217] on label "Pivot - 2" at bounding box center [74, 221] width 45 height 12
click at [57, 217] on input "Pivot - 2" at bounding box center [55, 218] width 7 height 7
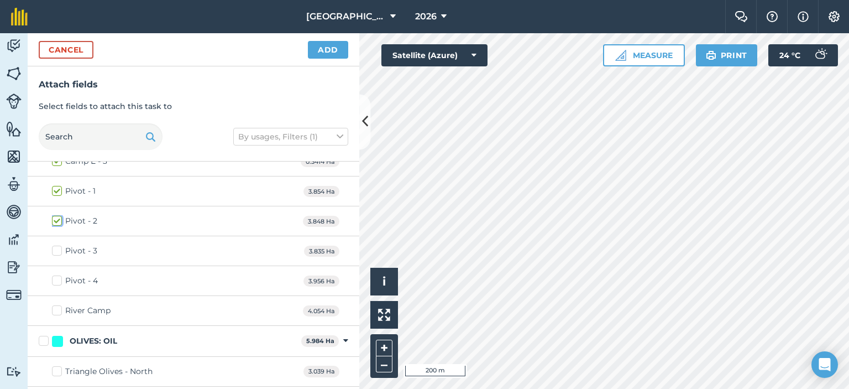
checkbox input "true"
click at [53, 245] on label "Pivot - 3" at bounding box center [74, 251] width 45 height 12
click at [53, 245] on input "Pivot - 3" at bounding box center [55, 248] width 7 height 7
checkbox input "true"
click at [59, 278] on label "Pivot - 4" at bounding box center [75, 281] width 46 height 12
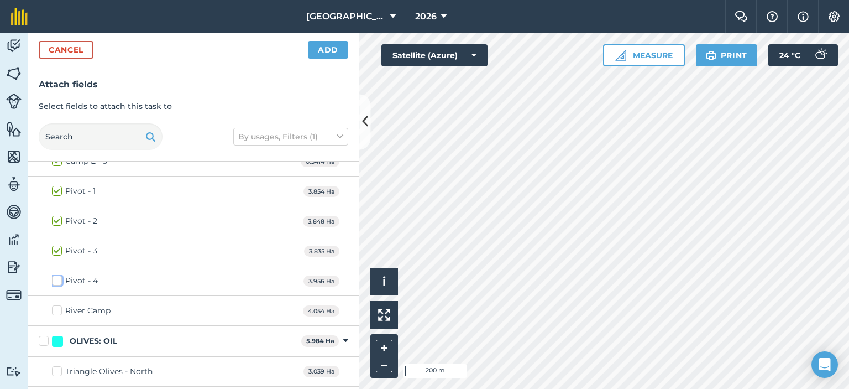
click at [59, 278] on input "Pivot - 4" at bounding box center [55, 278] width 7 height 7
checkbox input "true"
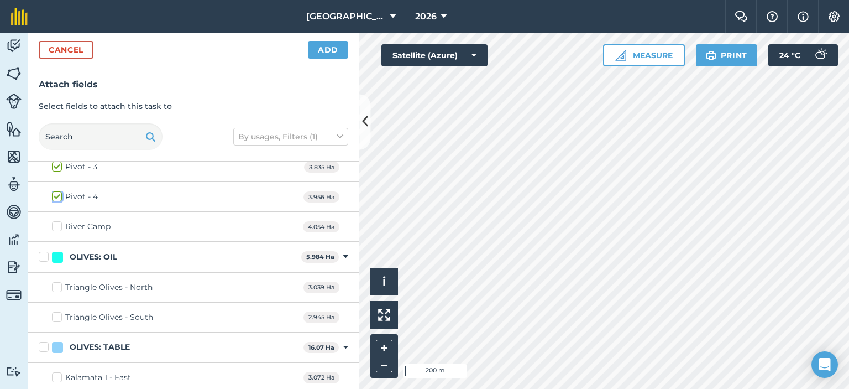
scroll to position [664, 0]
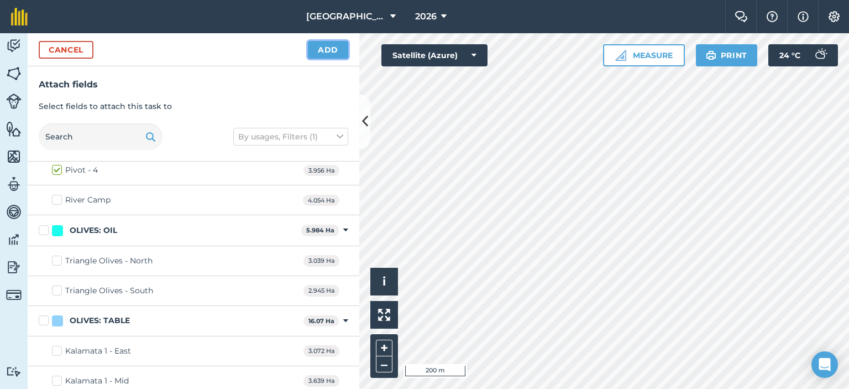
click at [330, 51] on button "Add" at bounding box center [328, 50] width 40 height 18
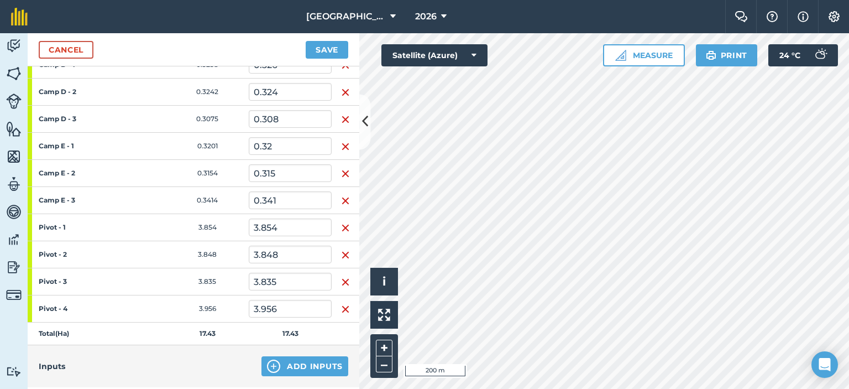
scroll to position [332, 0]
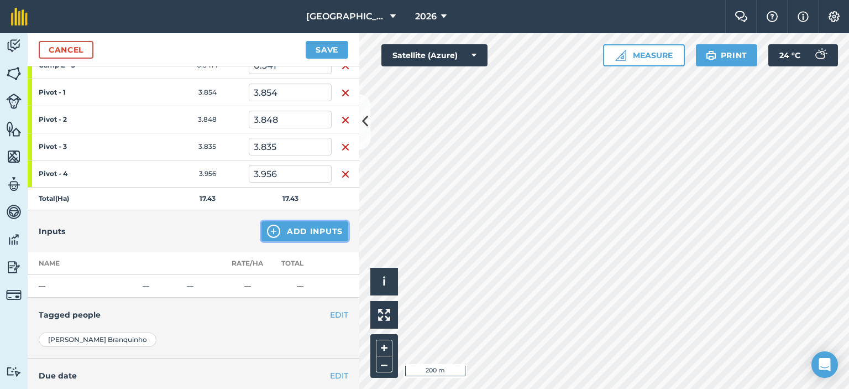
click at [288, 226] on button "Add Inputs" at bounding box center [305, 231] width 87 height 20
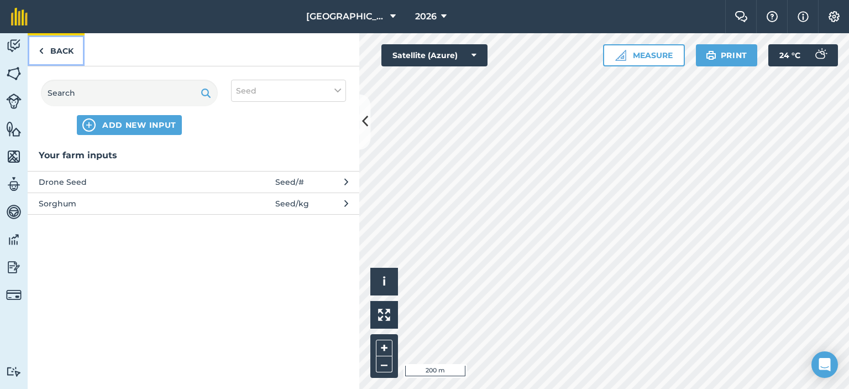
click at [53, 45] on link "Back" at bounding box center [56, 49] width 57 height 33
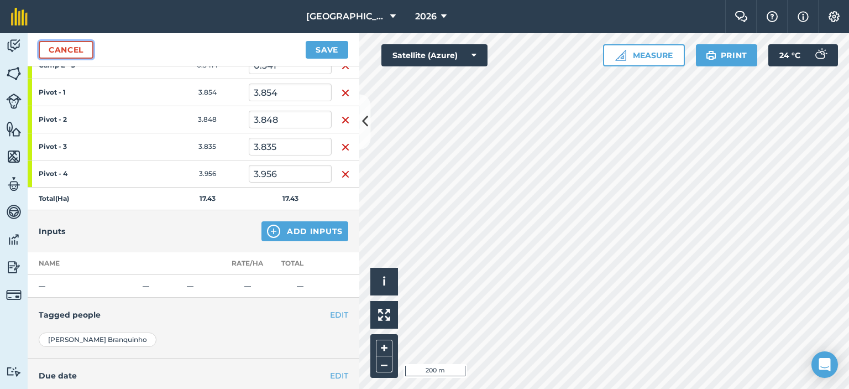
click at [54, 46] on link "Cancel" at bounding box center [66, 50] width 55 height 18
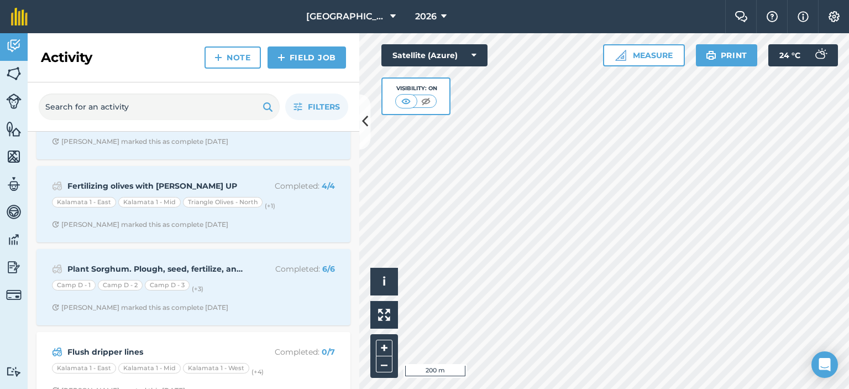
scroll to position [1161, 0]
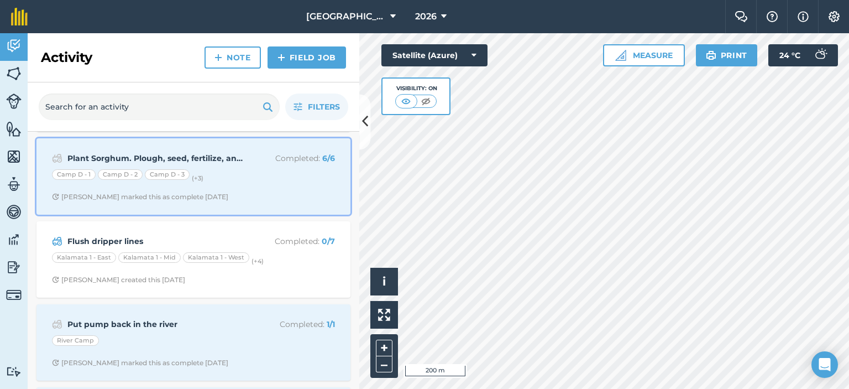
click at [146, 177] on div "Camp D - 1 Camp D - 2 Camp D - 3 (+ 3 )" at bounding box center [193, 176] width 283 height 14
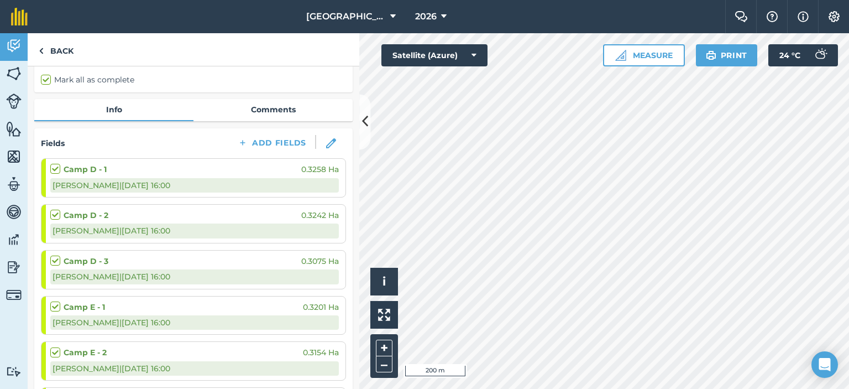
scroll to position [141, 0]
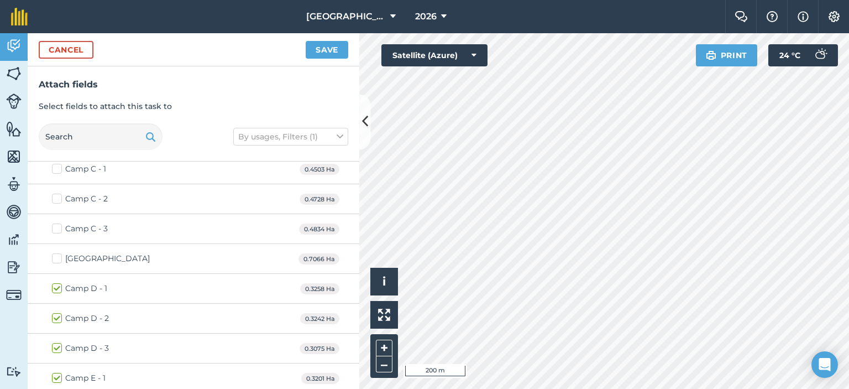
scroll to position [553, 0]
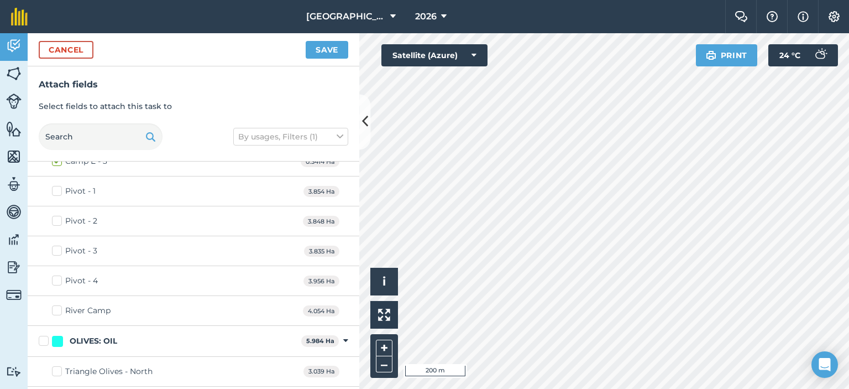
click at [56, 186] on label "Pivot - 1" at bounding box center [74, 191] width 44 height 12
click at [56, 186] on input "Pivot - 1" at bounding box center [55, 188] width 7 height 7
checkbox input "true"
click at [58, 218] on label "Pivot - 2" at bounding box center [74, 221] width 45 height 12
click at [58, 218] on input "Pivot - 2" at bounding box center [55, 218] width 7 height 7
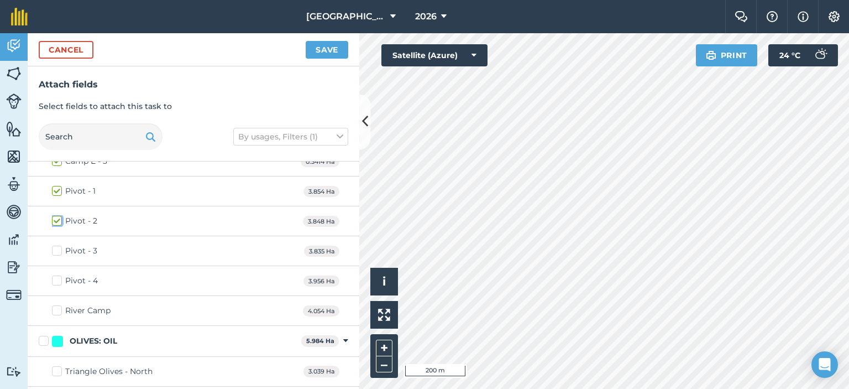
checkbox input "true"
click at [58, 247] on label "Pivot - 3" at bounding box center [74, 251] width 45 height 12
click at [58, 247] on input "Pivot - 3" at bounding box center [55, 248] width 7 height 7
checkbox input "true"
click at [60, 276] on label "Pivot - 4" at bounding box center [75, 281] width 46 height 12
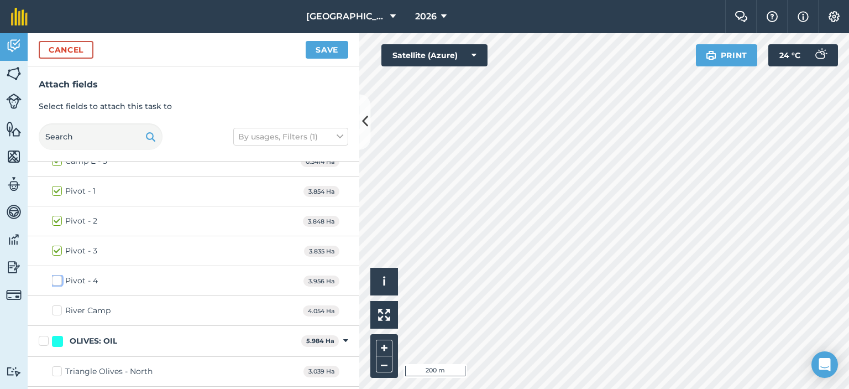
click at [59, 276] on input "Pivot - 4" at bounding box center [55, 278] width 7 height 7
checkbox input "true"
click at [325, 49] on button "Save" at bounding box center [327, 50] width 43 height 18
checkbox input "false"
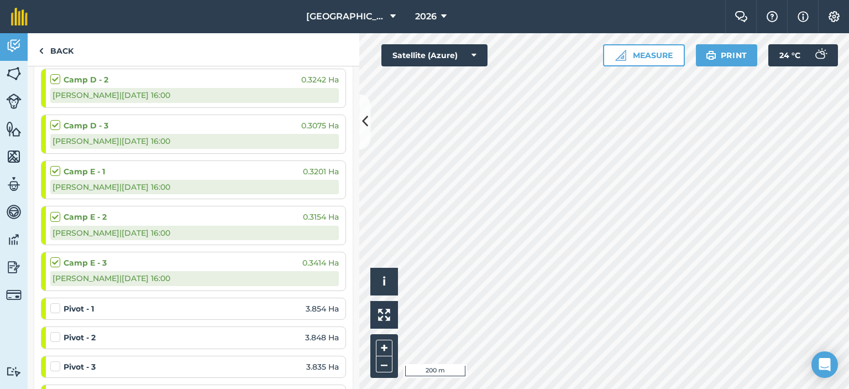
scroll to position [276, 0]
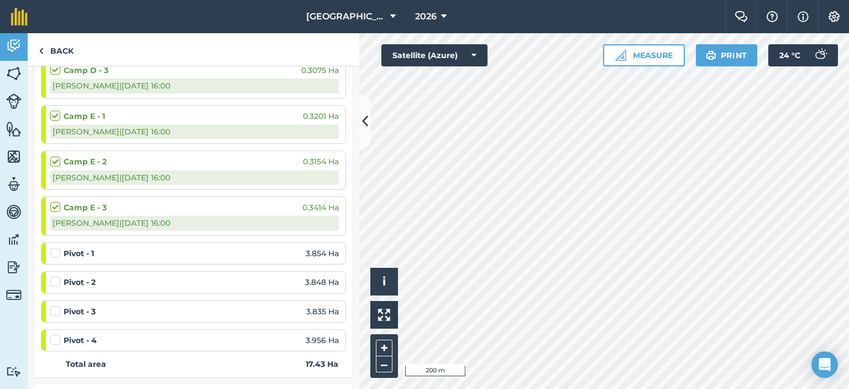
click at [54, 247] on label at bounding box center [56, 247] width 13 height 0
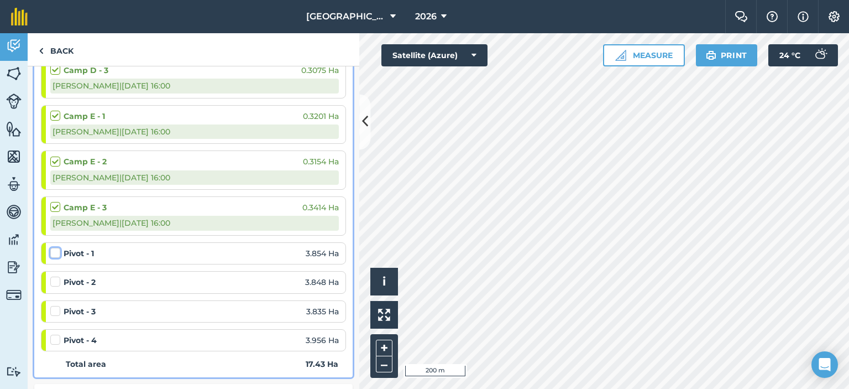
click at [54, 250] on input "checkbox" at bounding box center [53, 250] width 7 height 7
checkbox input "false"
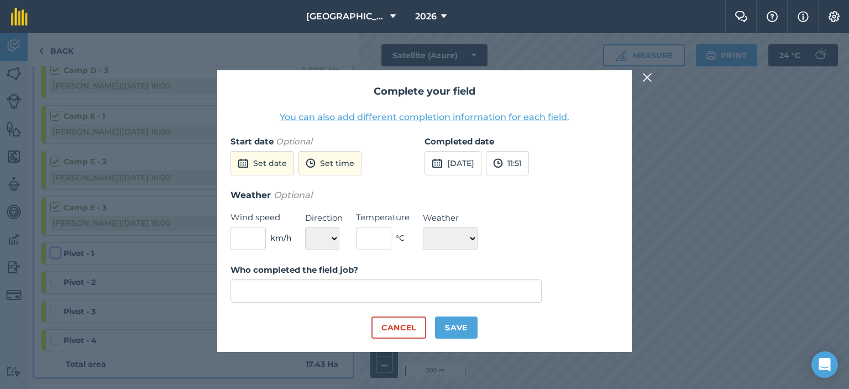
type input "[PERSON_NAME]"
click at [479, 161] on button "[DATE]" at bounding box center [453, 163] width 57 height 24
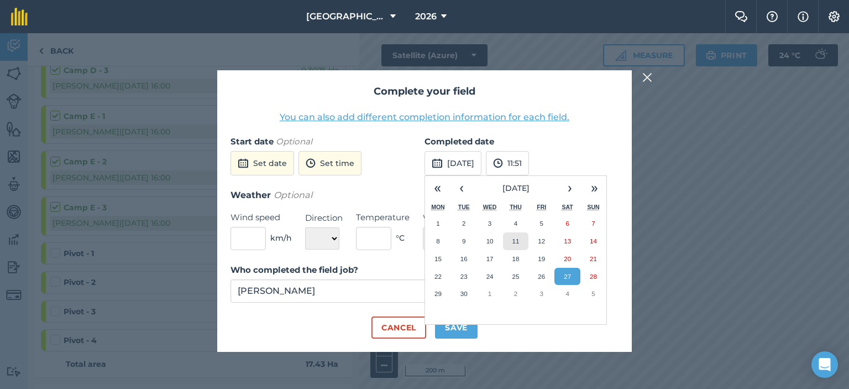
click at [524, 242] on button "11" at bounding box center [516, 241] width 26 height 18
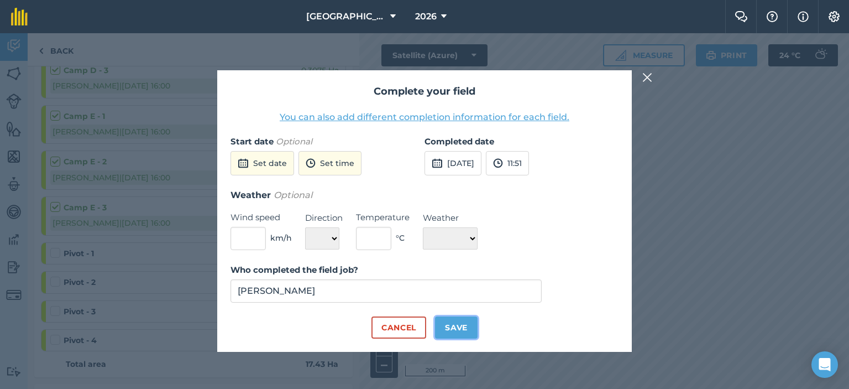
click at [451, 326] on button "Save" at bounding box center [456, 327] width 43 height 22
checkbox input "true"
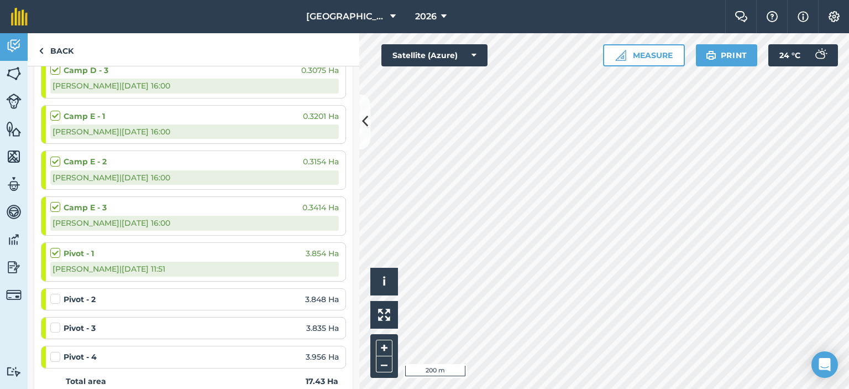
click at [59, 293] on label at bounding box center [56, 293] width 13 height 0
click at [58, 298] on input "checkbox" at bounding box center [53, 296] width 7 height 7
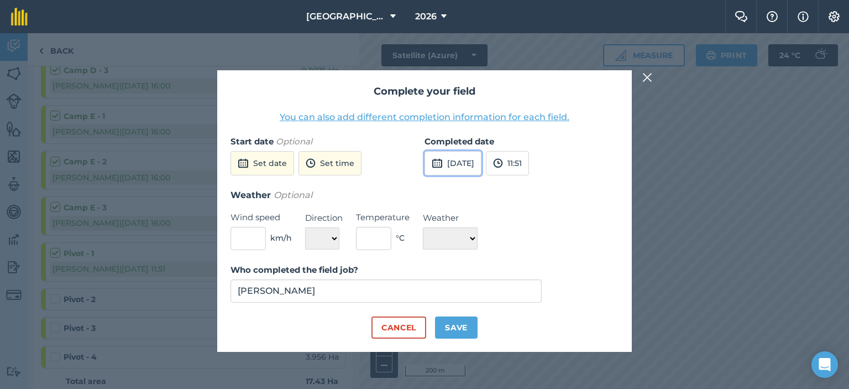
click at [482, 166] on button "[DATE]" at bounding box center [453, 163] width 57 height 24
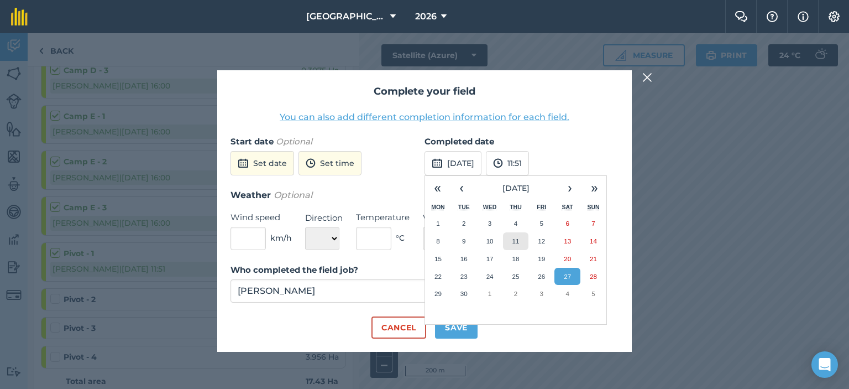
click at [516, 241] on abbr "11" at bounding box center [515, 240] width 7 height 7
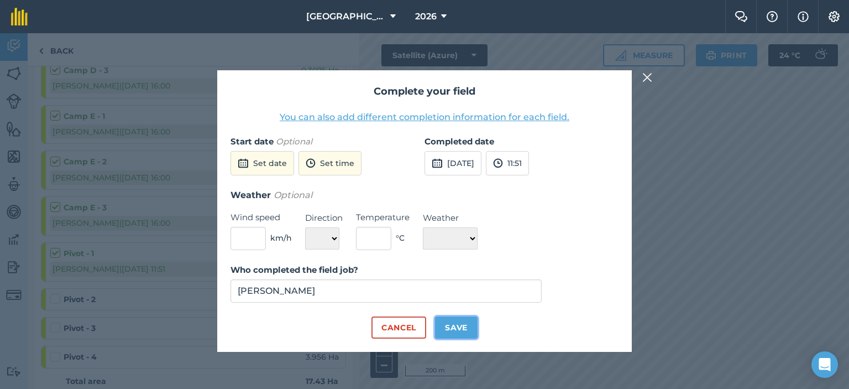
click at [453, 331] on button "Save" at bounding box center [456, 327] width 43 height 22
checkbox input "true"
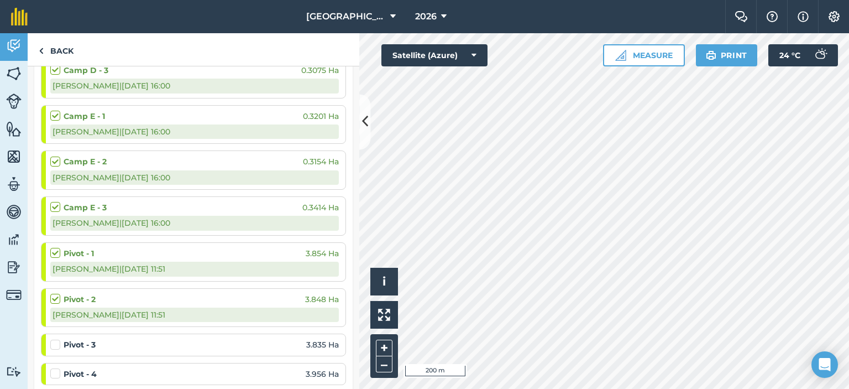
click at [51, 339] on label at bounding box center [56, 339] width 13 height 0
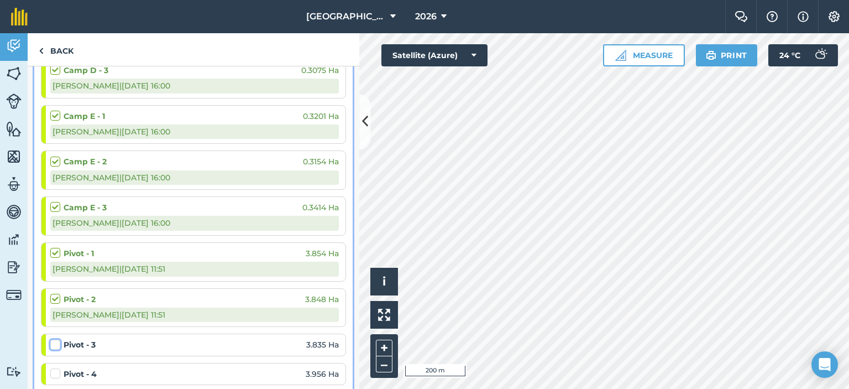
click at [51, 343] on input "checkbox" at bounding box center [53, 342] width 7 height 7
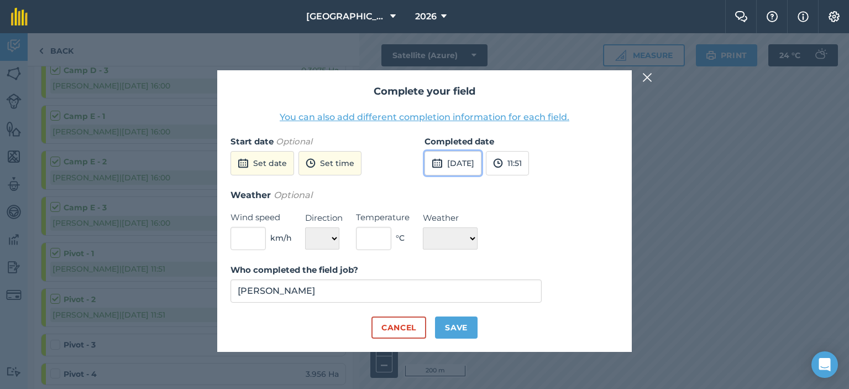
click at [456, 165] on button "[DATE]" at bounding box center [453, 163] width 57 height 24
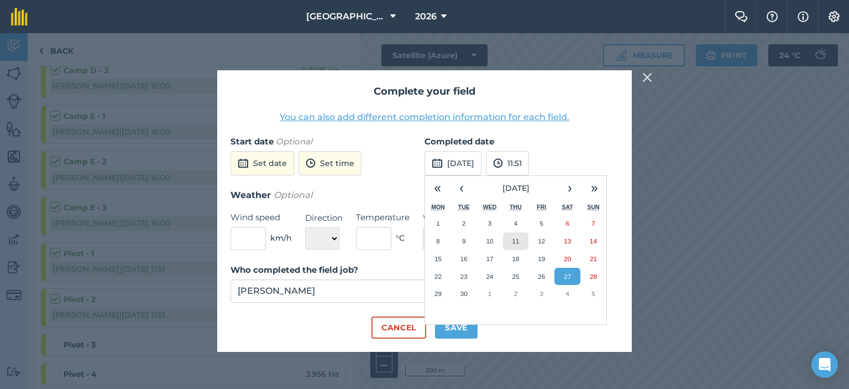
click at [518, 241] on abbr "11" at bounding box center [515, 240] width 7 height 7
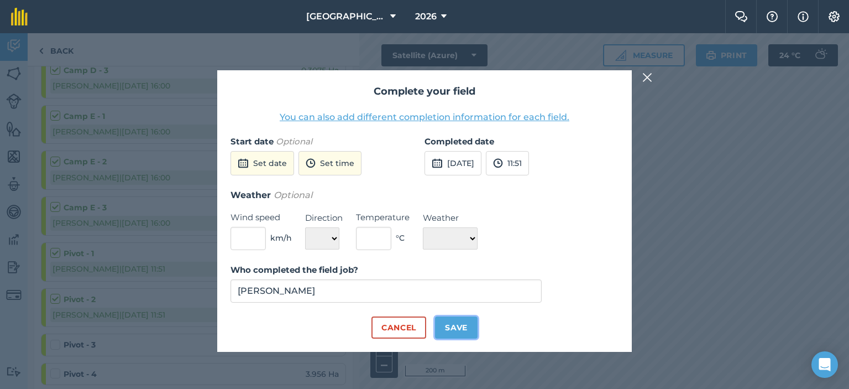
click at [456, 325] on button "Save" at bounding box center [456, 327] width 43 height 22
checkbox input "true"
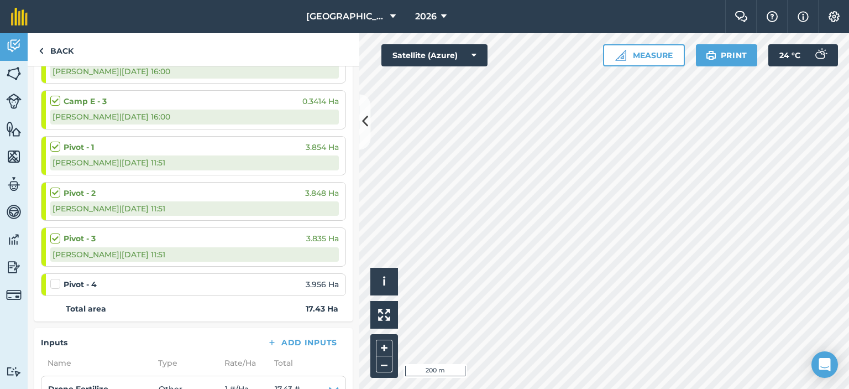
scroll to position [387, 0]
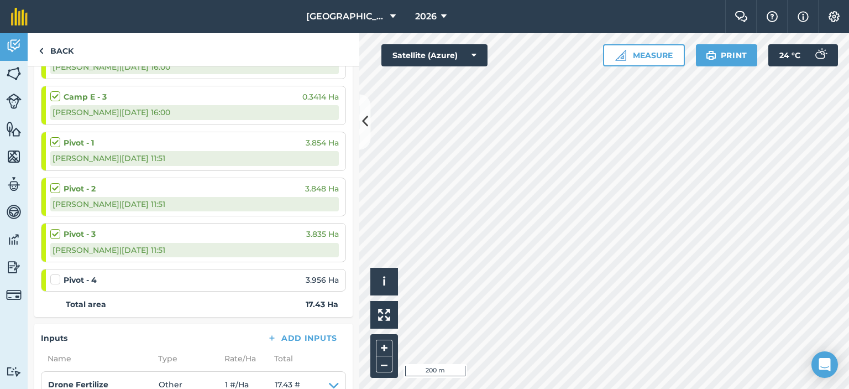
click at [54, 274] on label at bounding box center [56, 274] width 13 height 0
click at [54, 279] on input "checkbox" at bounding box center [53, 277] width 7 height 7
checkbox input "false"
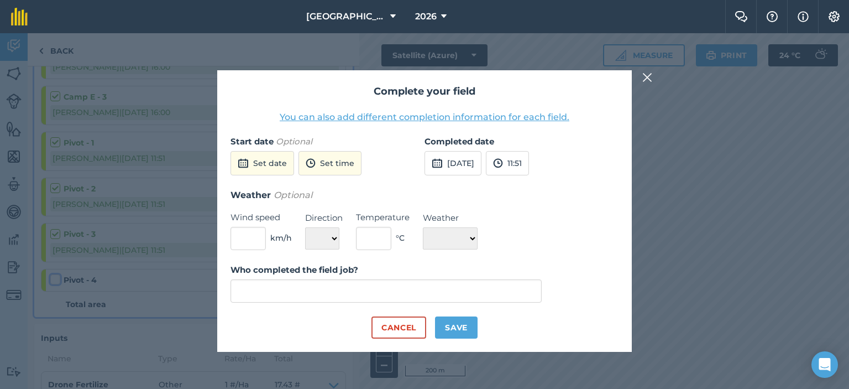
type input "[PERSON_NAME]"
click at [482, 163] on button "[DATE]" at bounding box center [453, 163] width 57 height 24
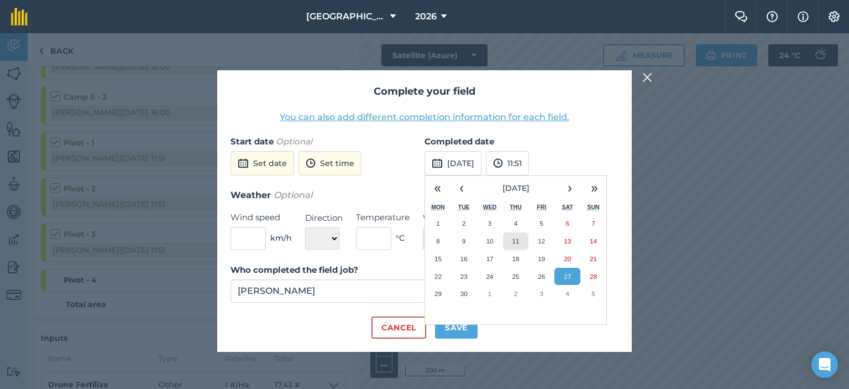
click at [520, 244] on button "11" at bounding box center [516, 241] width 26 height 18
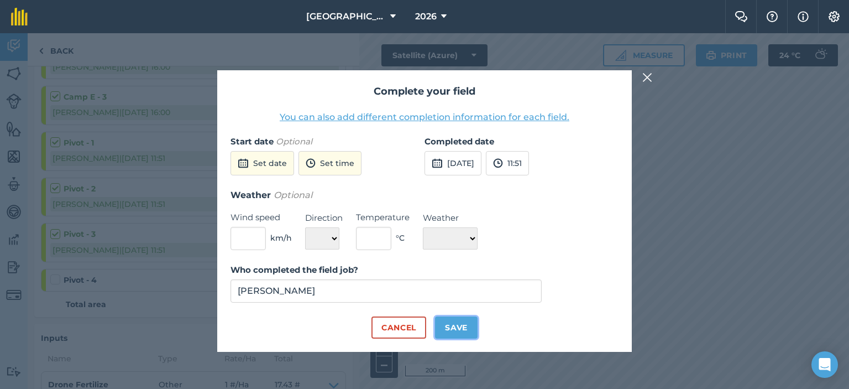
click at [446, 326] on button "Save" at bounding box center [456, 327] width 43 height 22
checkbox input "true"
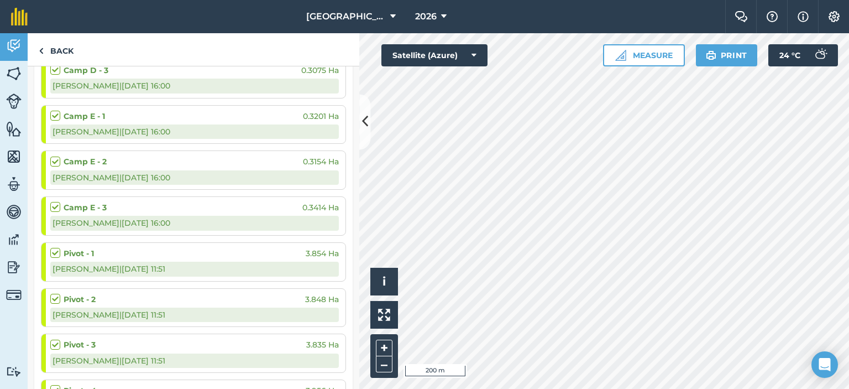
scroll to position [0, 0]
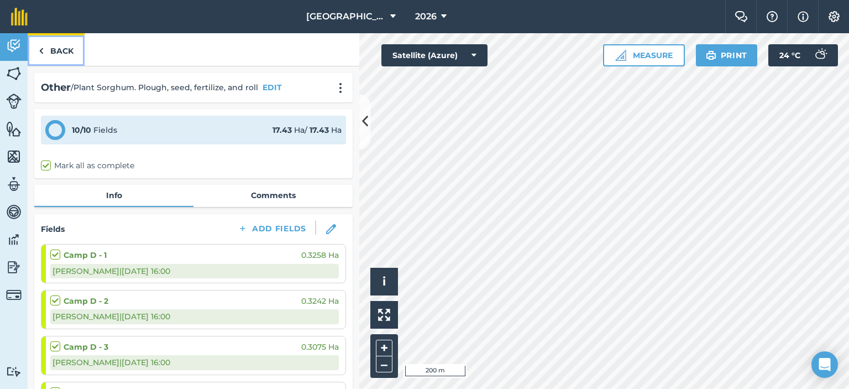
click at [47, 49] on link "Back" at bounding box center [56, 49] width 57 height 33
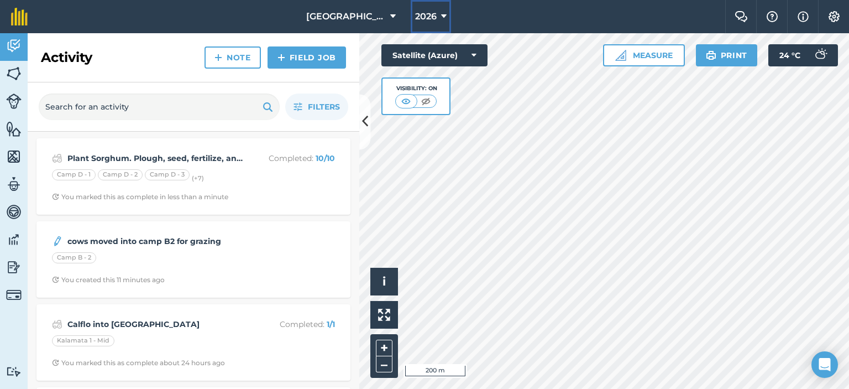
click at [441, 12] on icon at bounding box center [444, 16] width 6 height 13
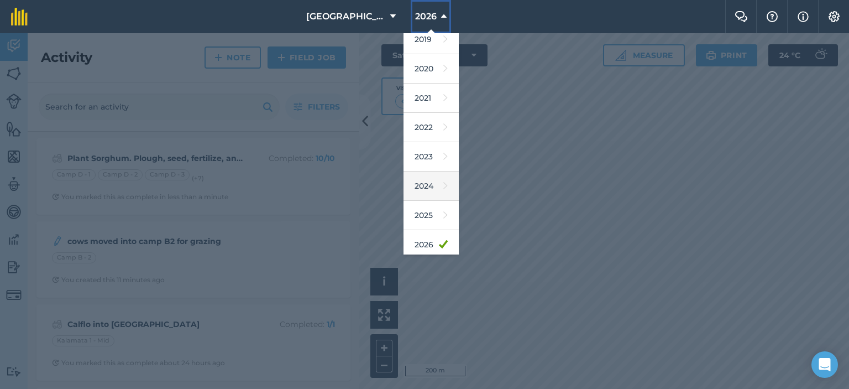
scroll to position [55, 0]
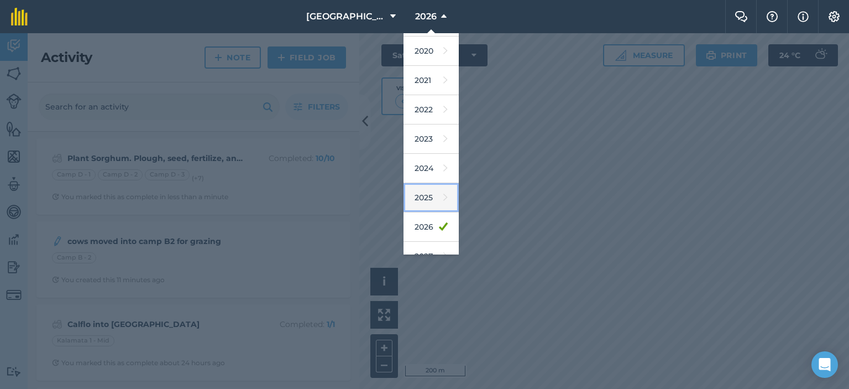
click at [443, 203] on icon at bounding box center [445, 197] width 4 height 15
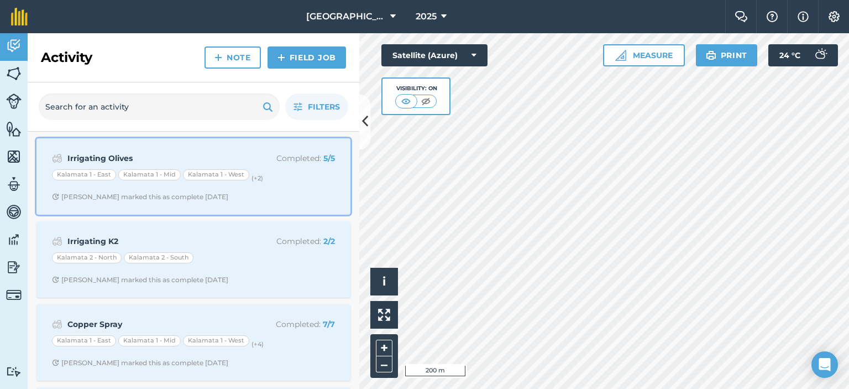
click at [280, 175] on div "Kalamata 1 - [GEOGRAPHIC_DATA] 1 - [GEOGRAPHIC_DATA] 1 - West (+ 2 )" at bounding box center [193, 176] width 283 height 14
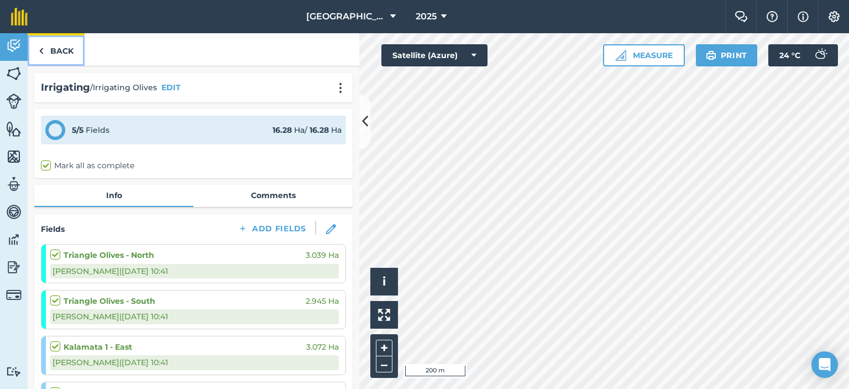
click at [55, 51] on link "Back" at bounding box center [56, 49] width 57 height 33
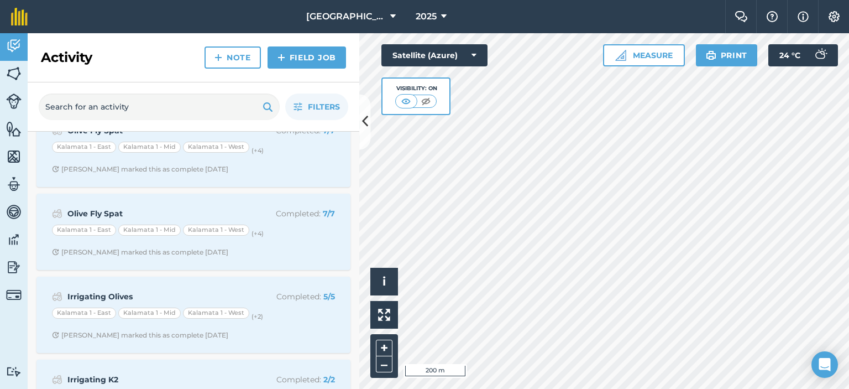
scroll to position [328, 0]
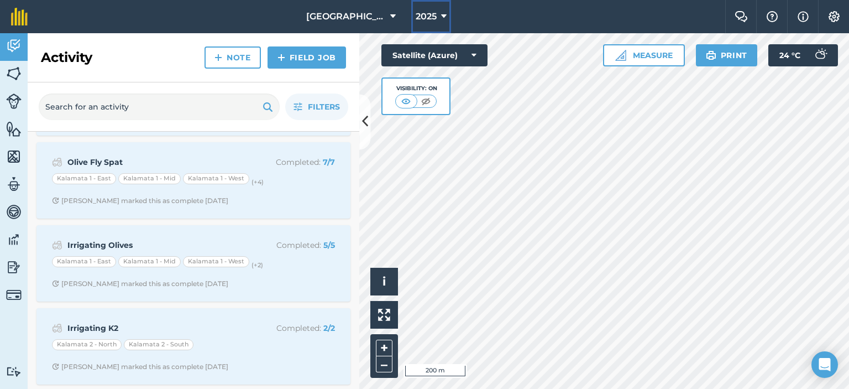
click at [443, 19] on button "2025" at bounding box center [431, 16] width 40 height 33
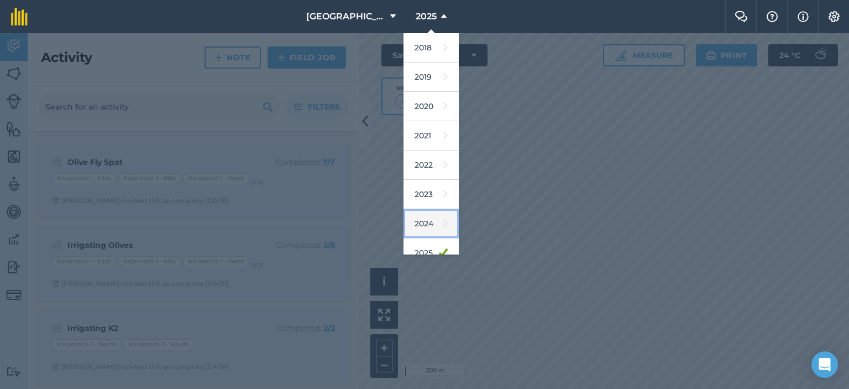
click at [425, 228] on link "2024" at bounding box center [431, 223] width 55 height 29
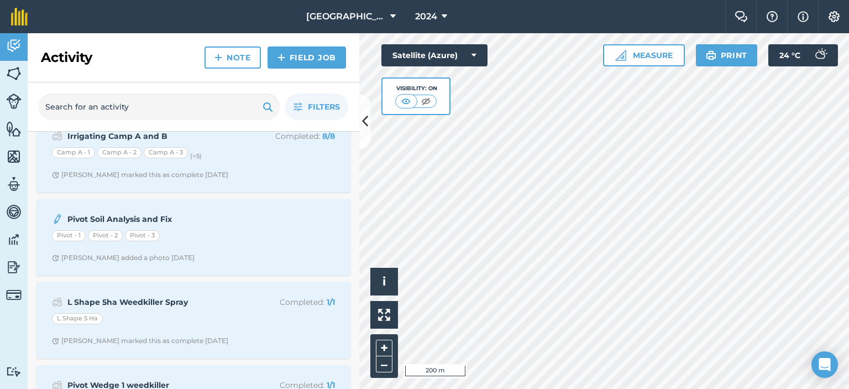
scroll to position [10450, 0]
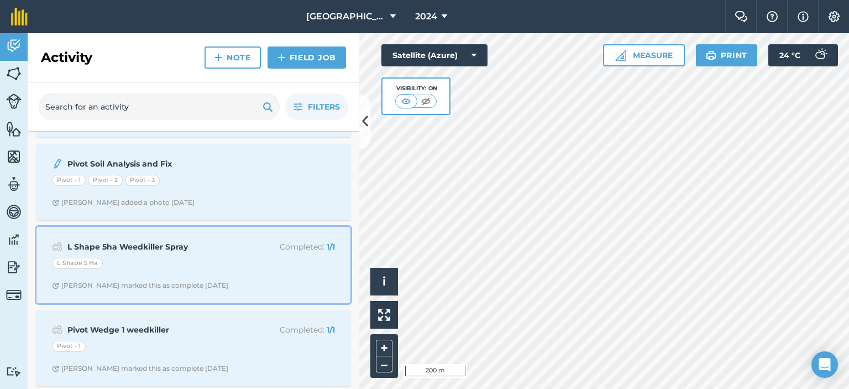
click at [195, 241] on strong "L Shape 5ha Weedkiller Spray" at bounding box center [154, 247] width 175 height 12
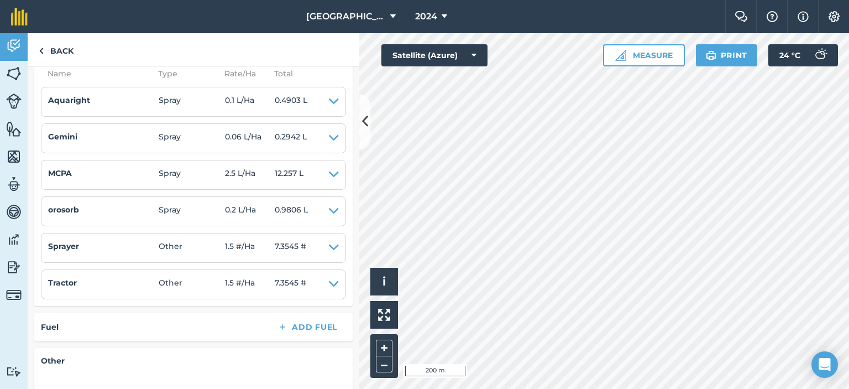
scroll to position [221, 0]
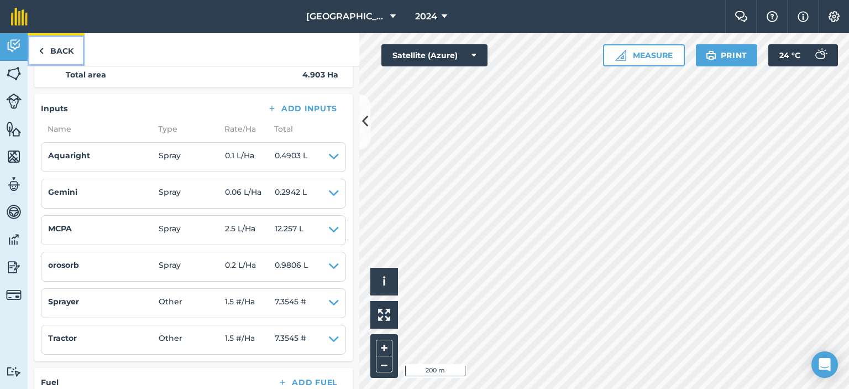
click at [61, 43] on link "Back" at bounding box center [56, 49] width 57 height 33
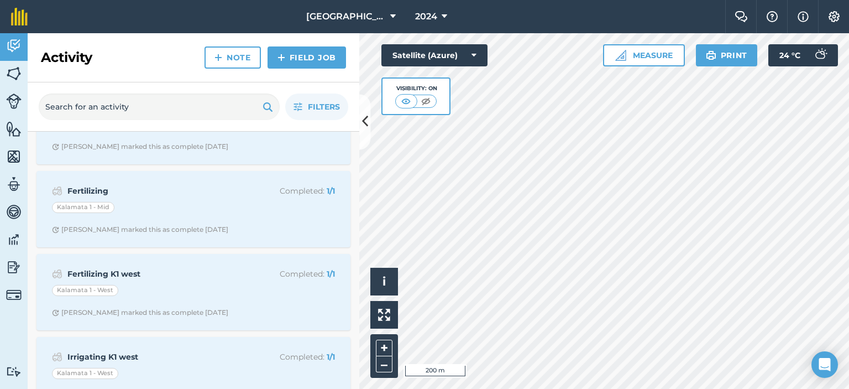
scroll to position [10917, 0]
click at [365, 116] on icon at bounding box center [365, 121] width 6 height 19
